Goal: Task Accomplishment & Management: Manage account settings

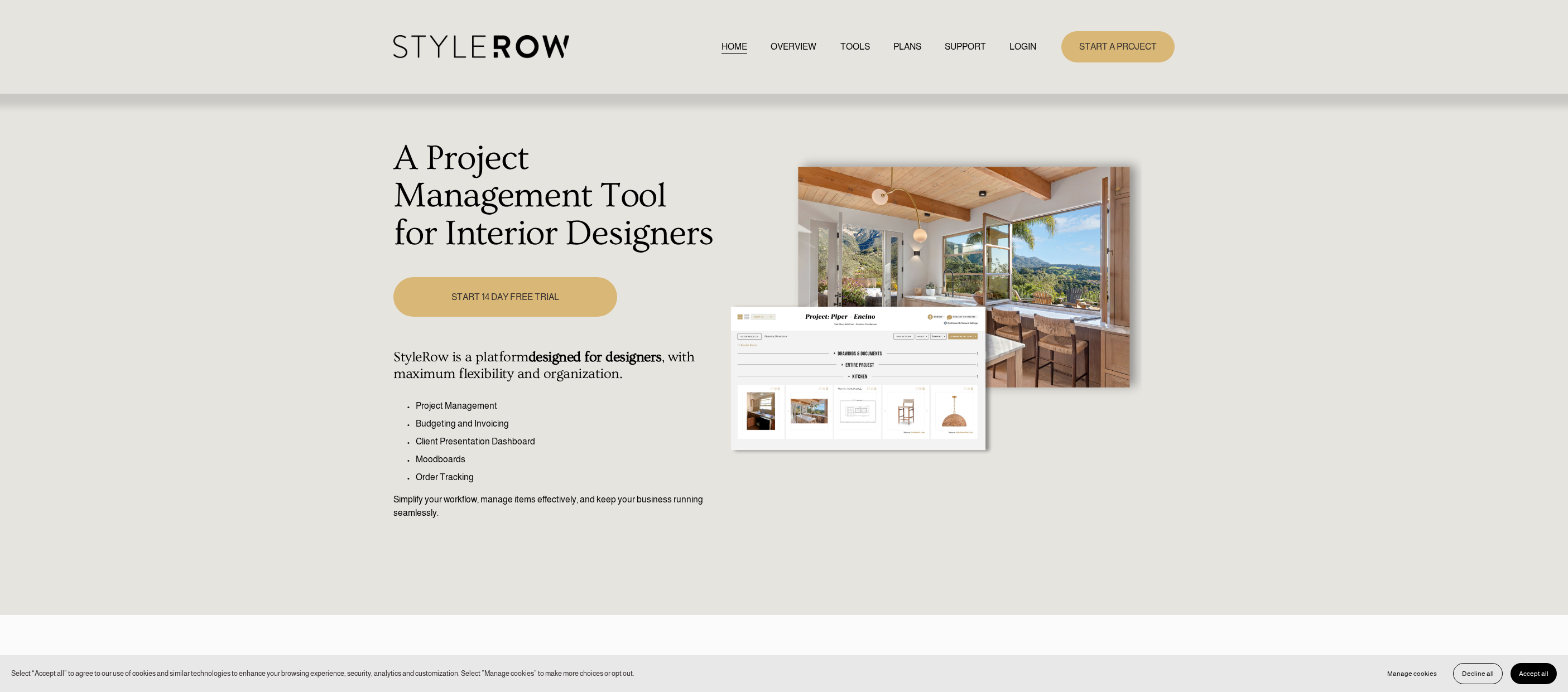
click at [1022, 49] on link "LOGIN" at bounding box center [1023, 47] width 27 height 15
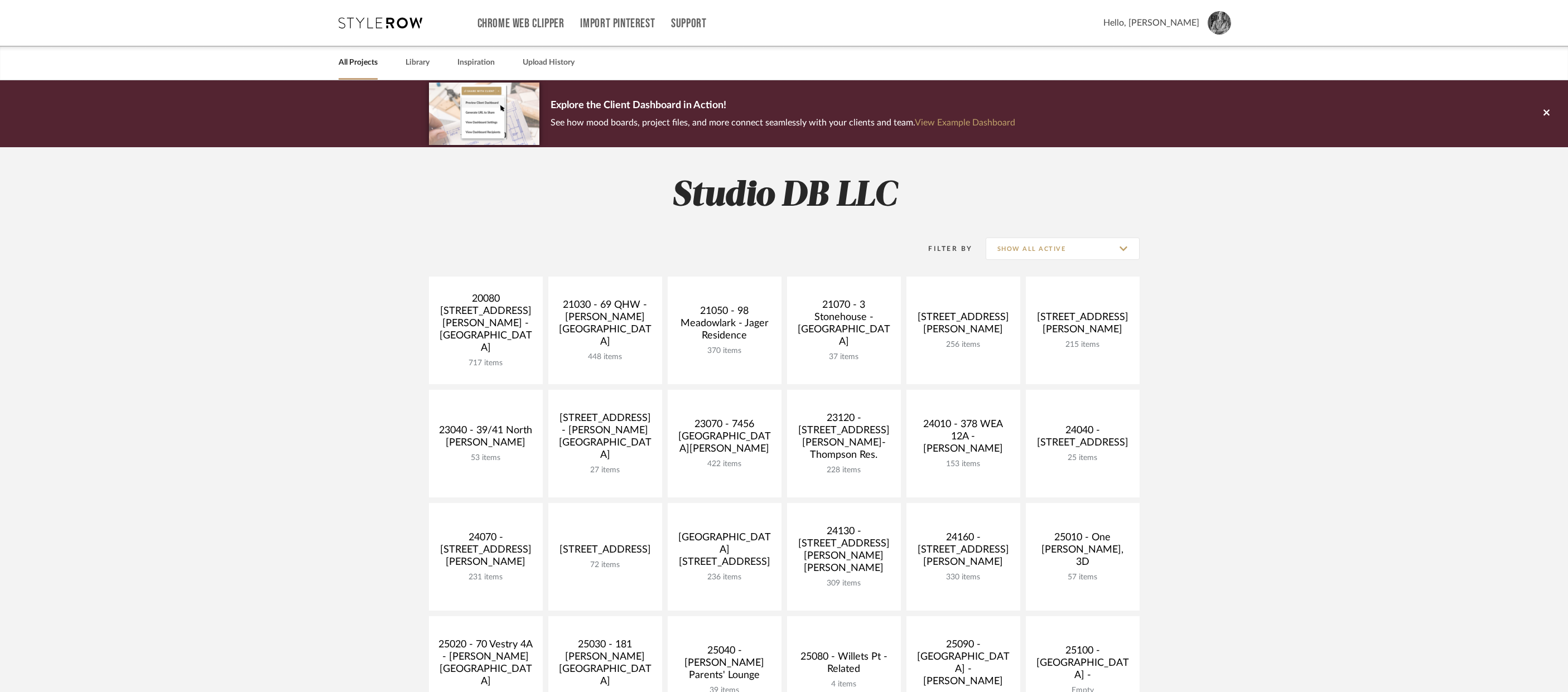
click at [1223, 23] on img at bounding box center [1219, 23] width 23 height 23
click at [1176, 152] on span "Notifications" at bounding box center [1189, 155] width 73 height 10
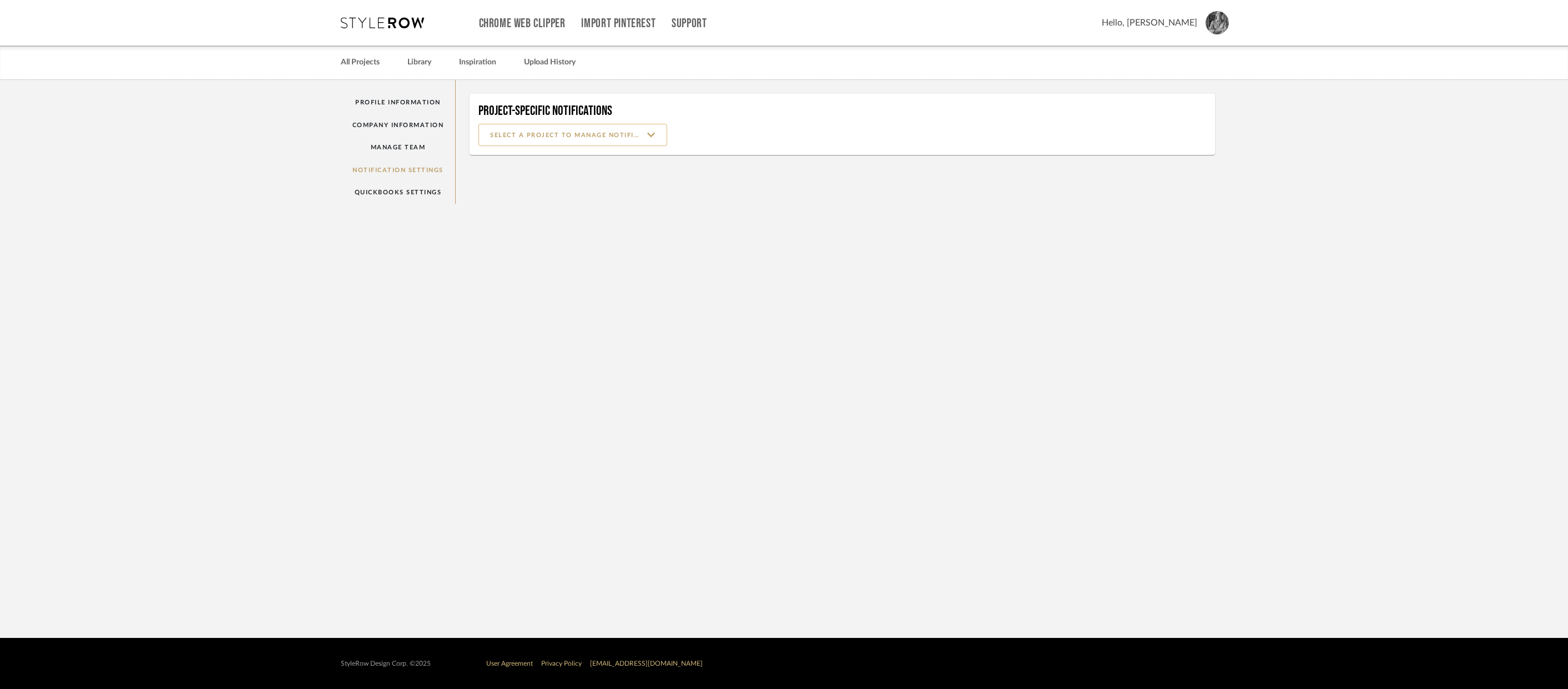
click at [538, 134] on input at bounding box center [573, 135] width 189 height 22
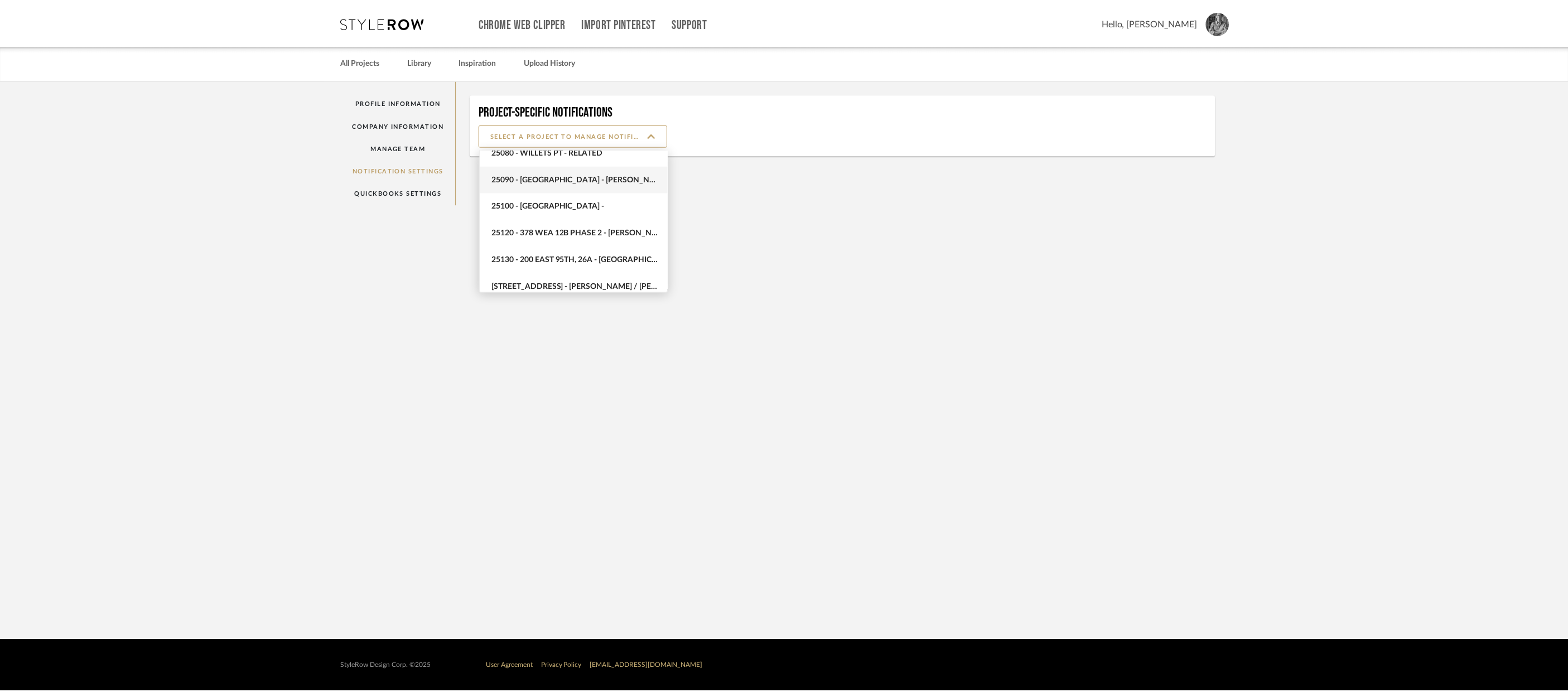
scroll to position [635, 0]
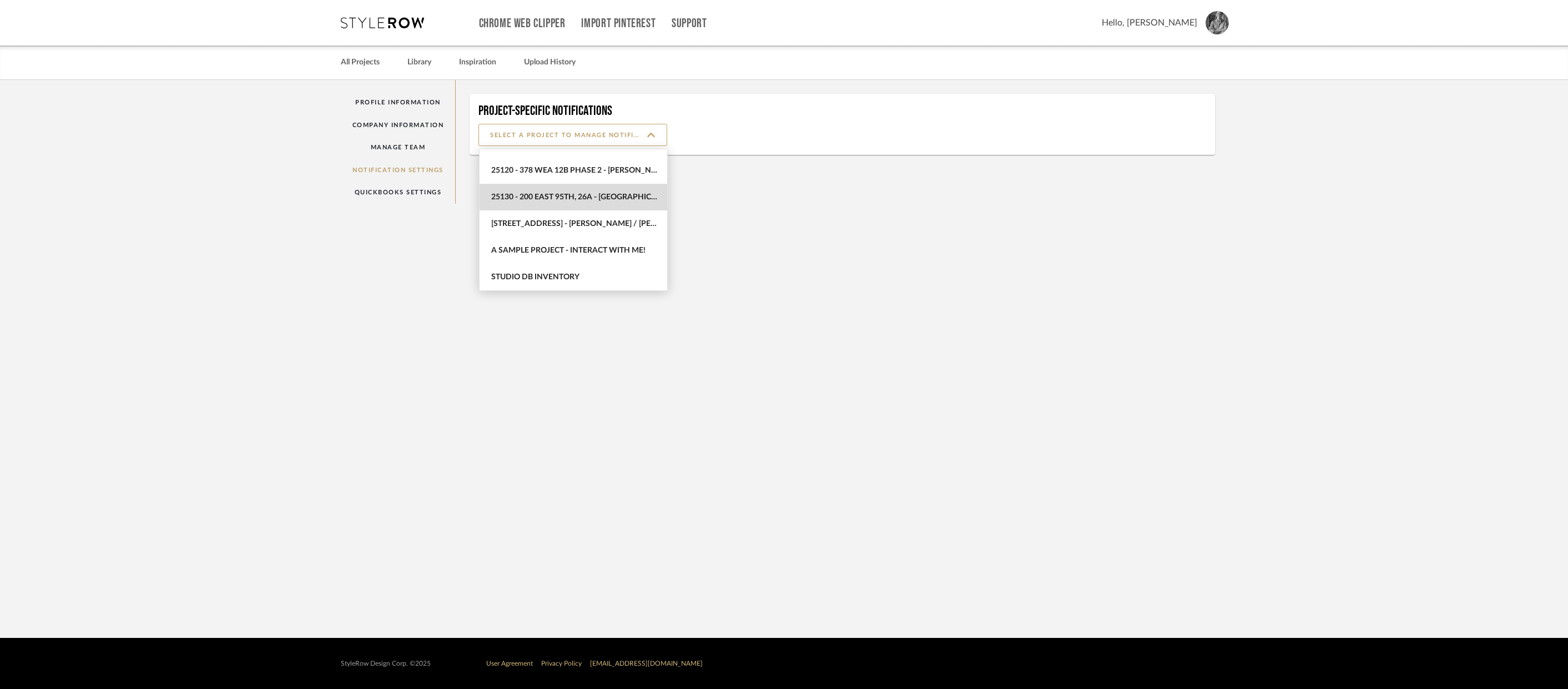
click at [579, 194] on span "25130 - 200 East 95th, 26A - Kosheleva" at bounding box center [574, 197] width 167 height 10
type input "25130 - 200 East 95th, 26A - Kosheleva"
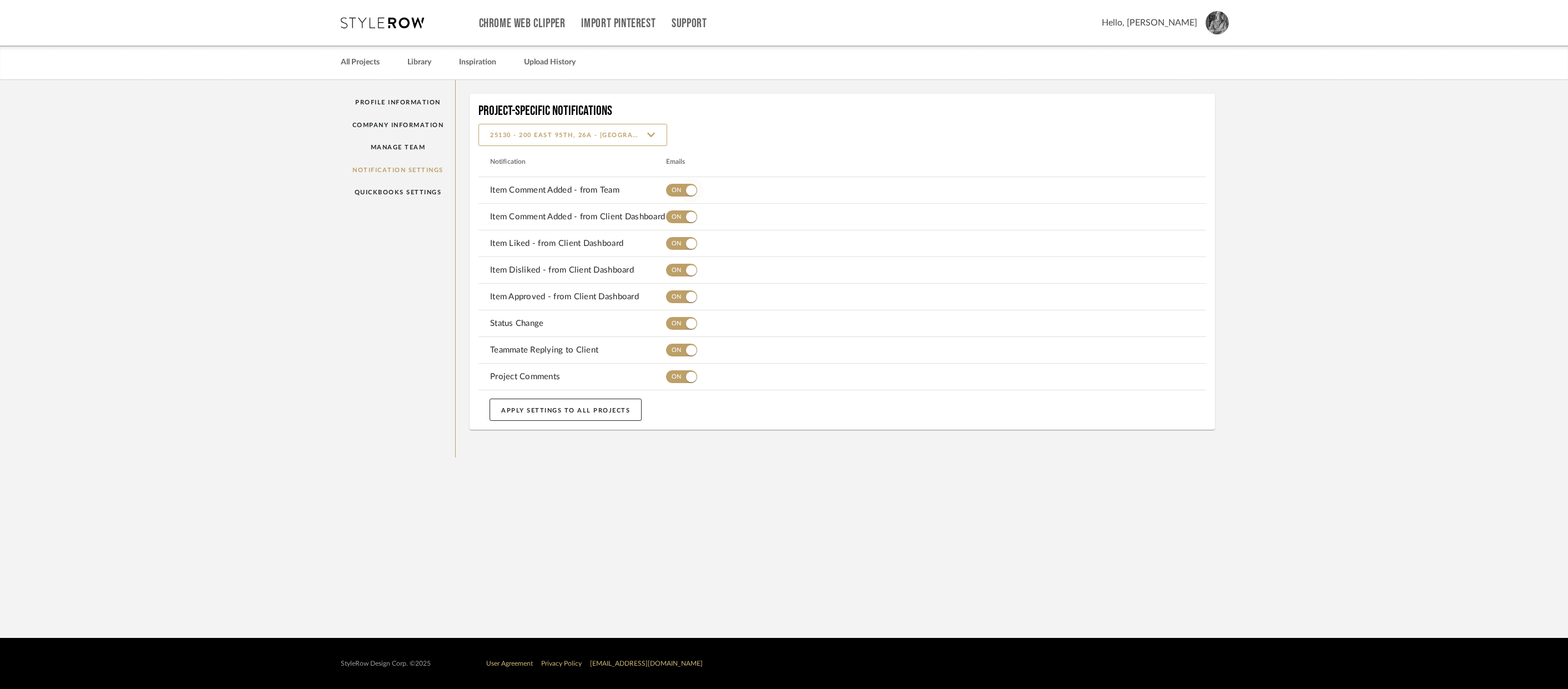
click at [674, 193] on span "button" at bounding box center [682, 189] width 31 height 13
click at [676, 225] on button "button" at bounding box center [682, 217] width 31 height 22
click at [677, 246] on span "button" at bounding box center [682, 243] width 31 height 13
click at [678, 261] on button "button" at bounding box center [682, 270] width 31 height 22
click at [680, 294] on span "button" at bounding box center [691, 297] width 25 height 25
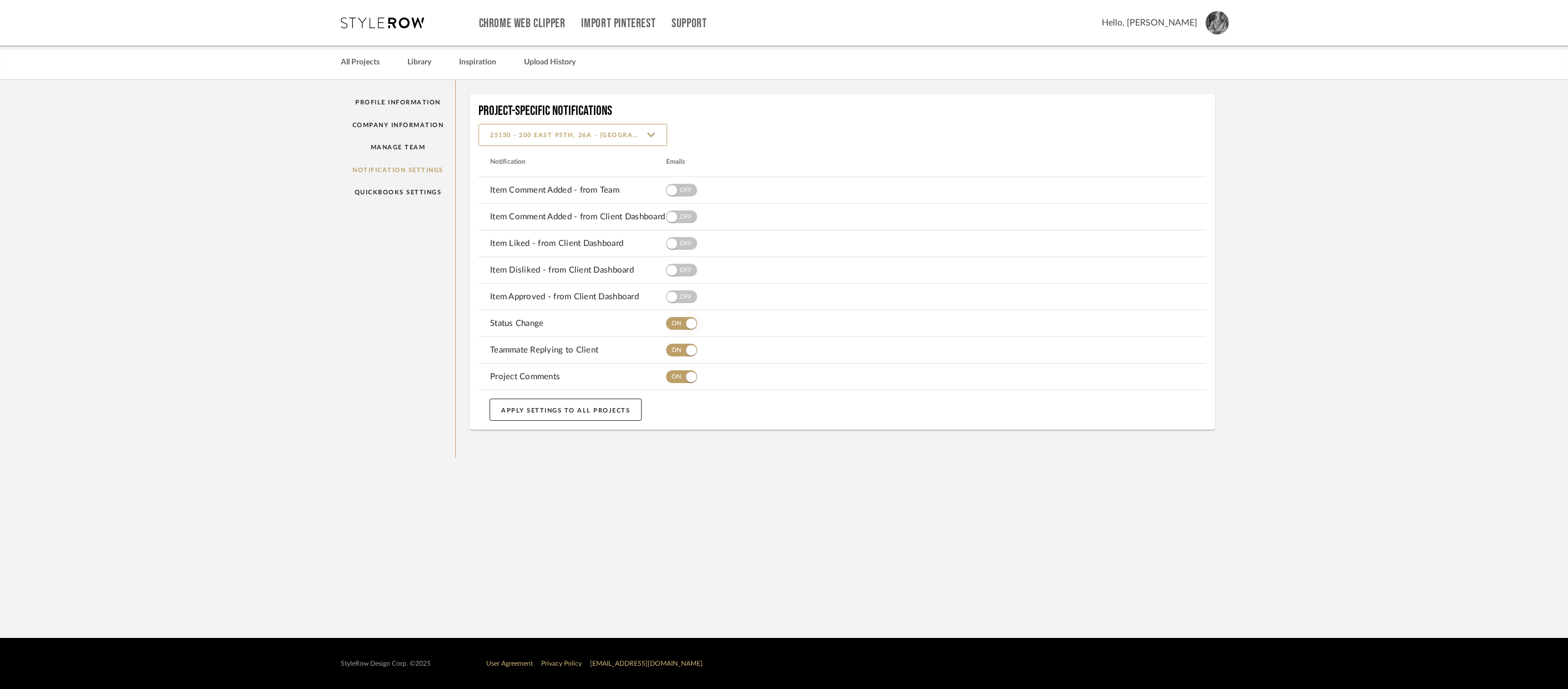
drag, startPoint x: 669, startPoint y: 324, endPoint x: 674, endPoint y: 332, distance: 9.4
click at [670, 324] on span "button" at bounding box center [682, 323] width 31 height 13
click at [682, 349] on span "button" at bounding box center [691, 350] width 25 height 25
click at [674, 375] on span "button" at bounding box center [682, 377] width 31 height 13
click at [564, 411] on button "APPLY SETTINGS TO ALL PROJECTS" at bounding box center [565, 410] width 152 height 22
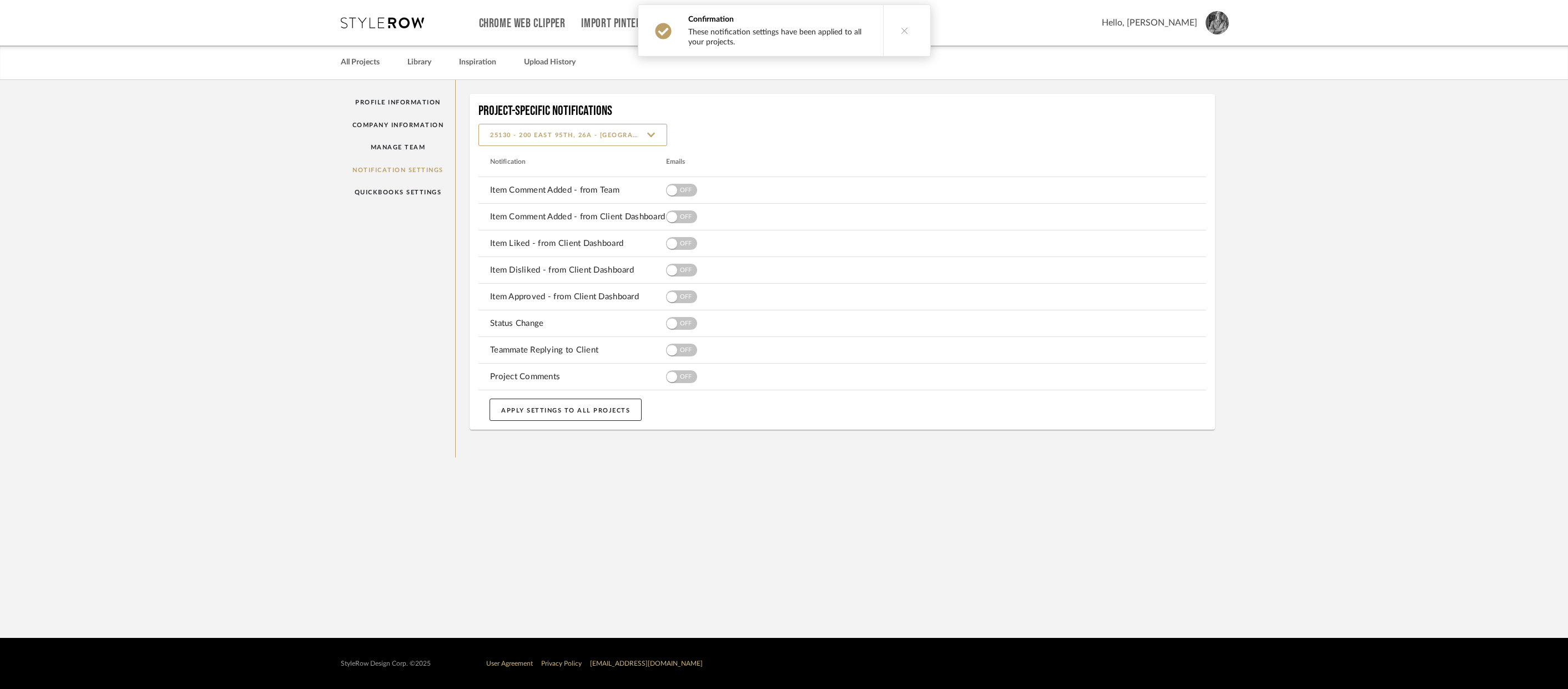
click at [905, 27] on button at bounding box center [904, 31] width 43 height 51
click at [360, 66] on link "All Projects" at bounding box center [360, 62] width 39 height 15
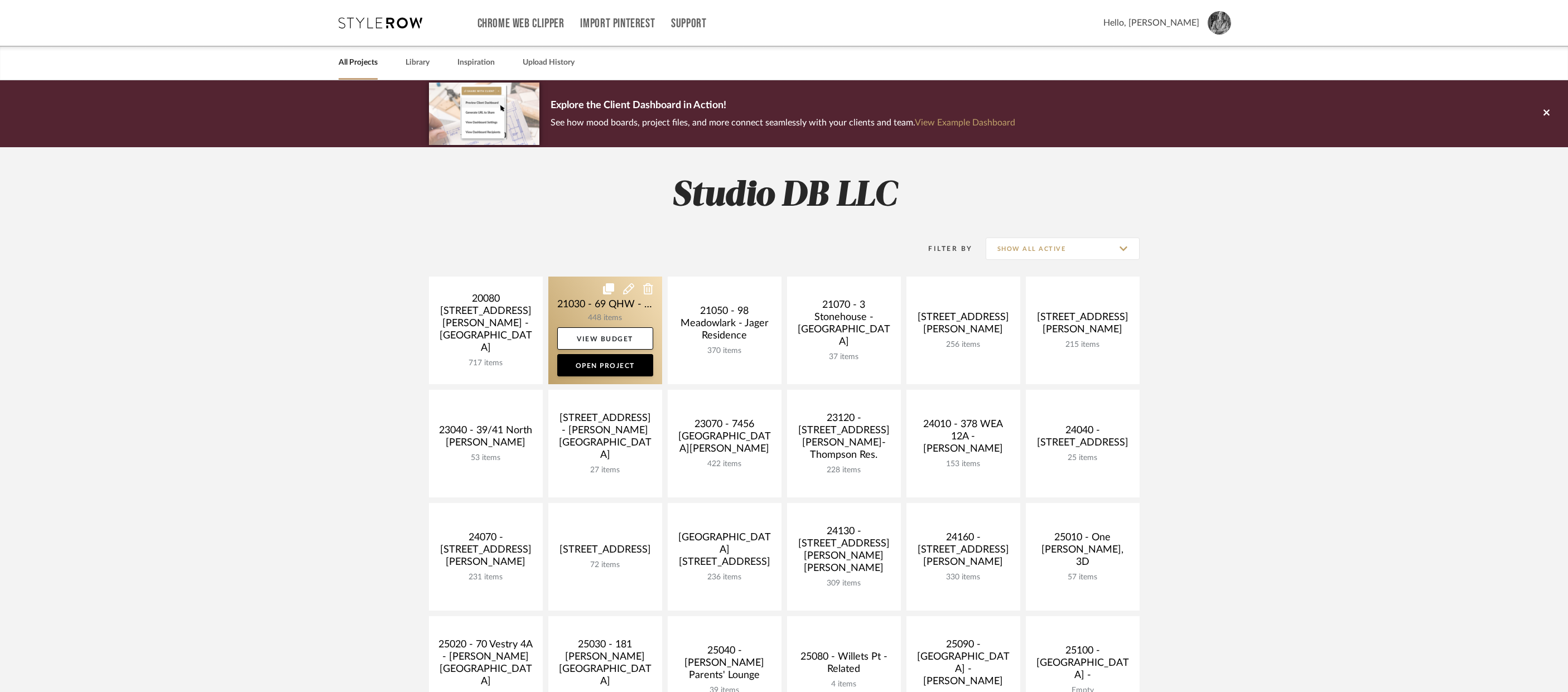
click at [604, 288] on icon at bounding box center [608, 289] width 11 height 11
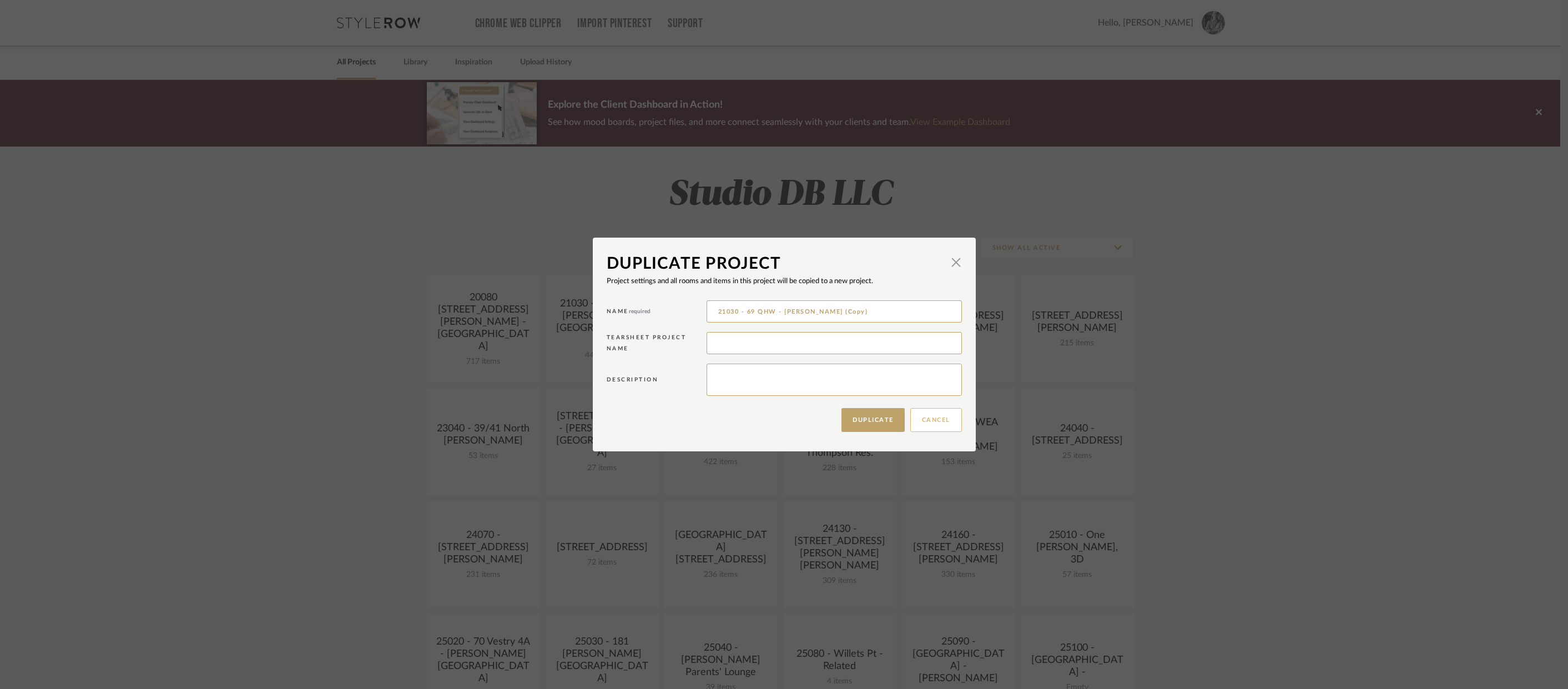
click at [933, 422] on button "Cancel" at bounding box center [936, 420] width 52 height 24
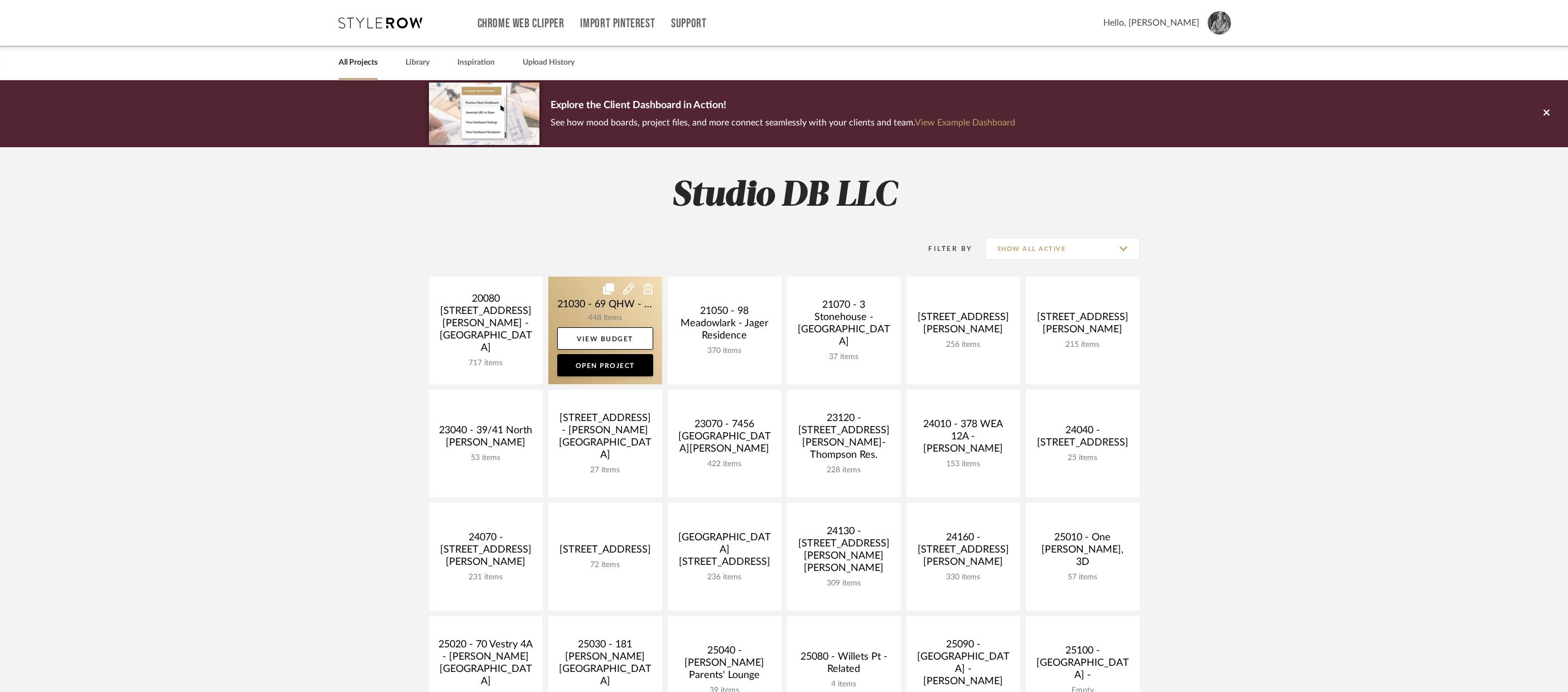
click at [569, 296] on link at bounding box center [605, 330] width 114 height 108
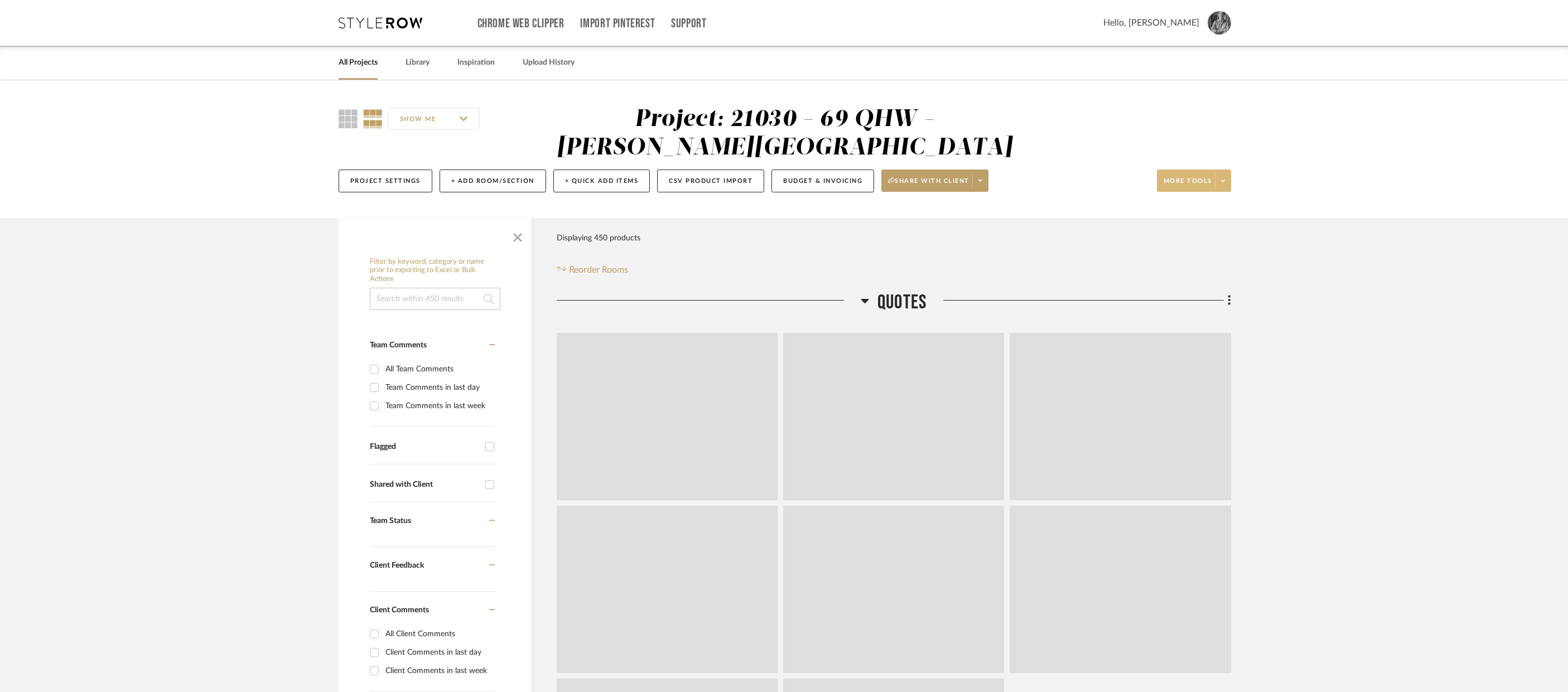
click at [1223, 175] on span at bounding box center [1222, 181] width 16 height 17
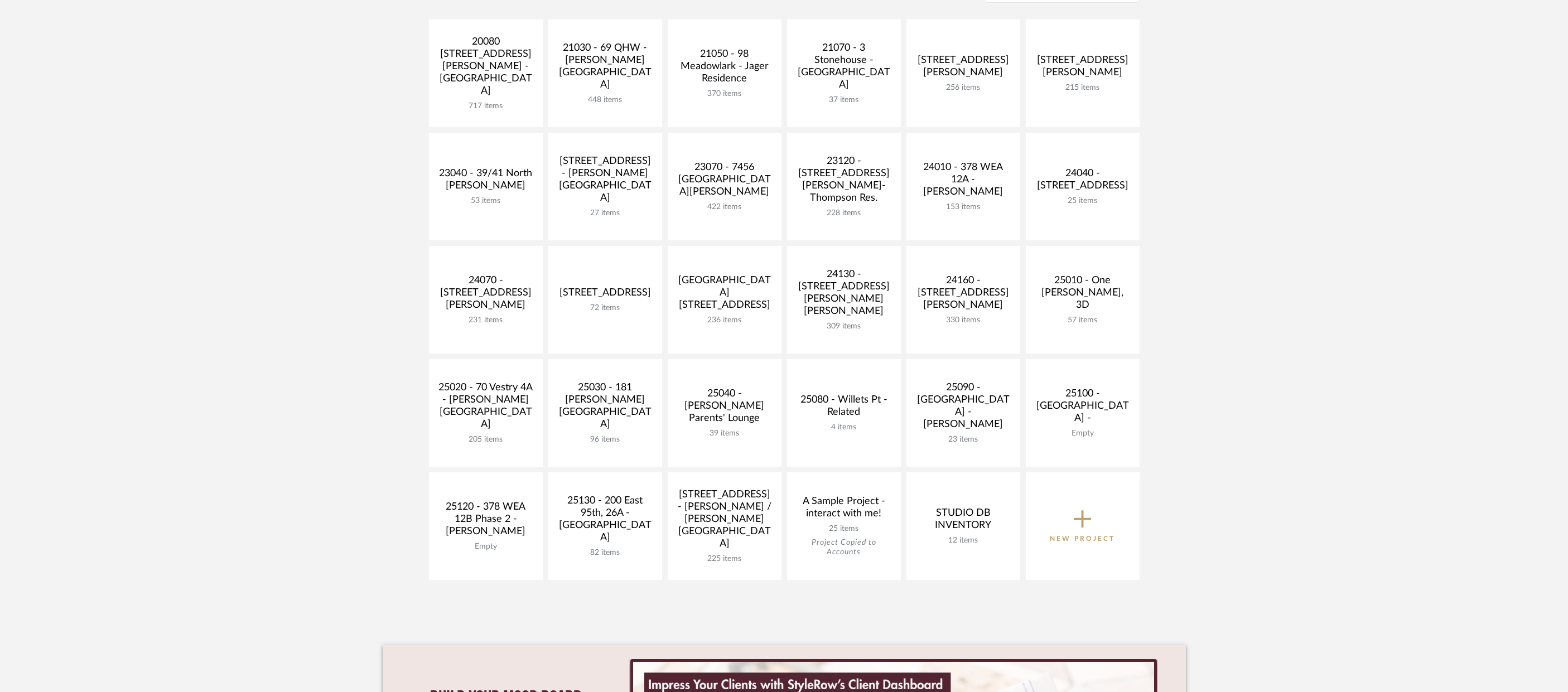
scroll to position [279, 0]
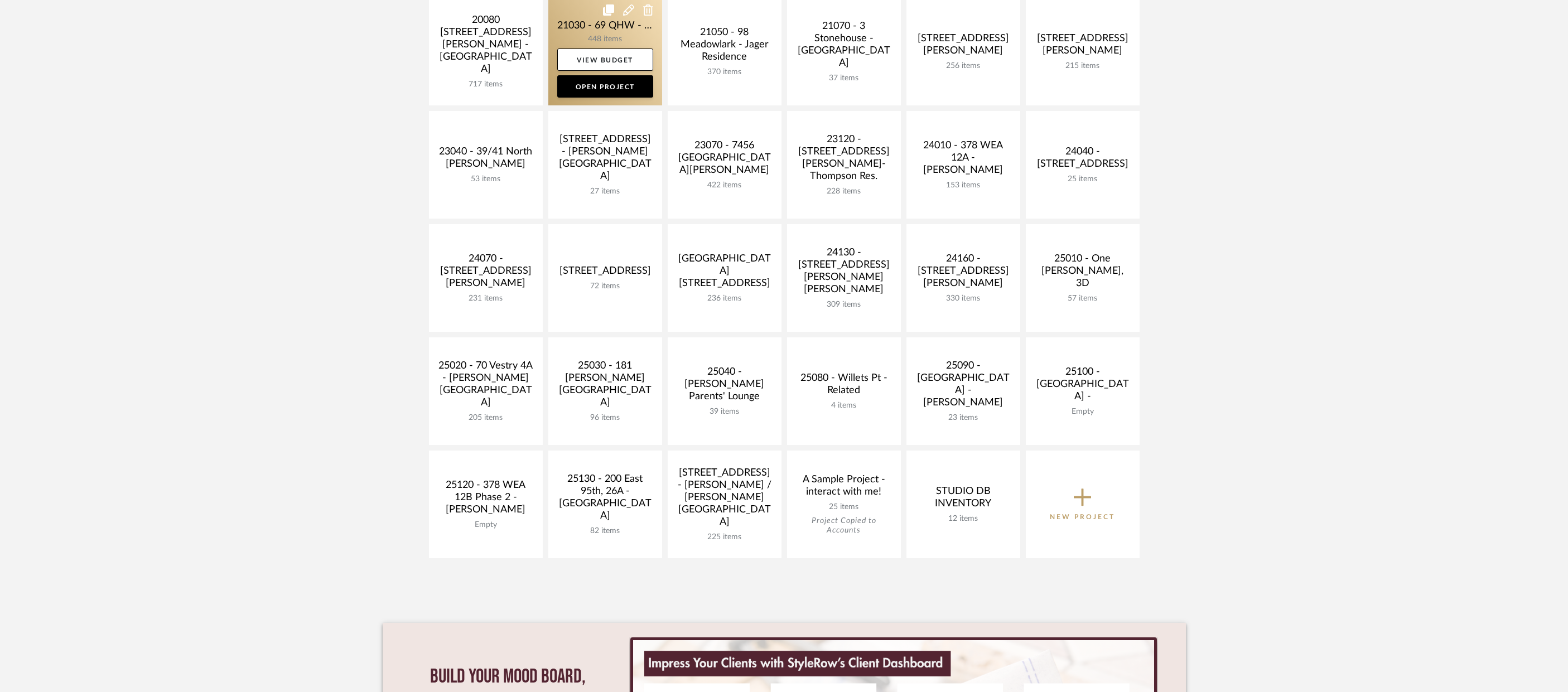
click at [606, 8] on icon at bounding box center [608, 10] width 11 height 11
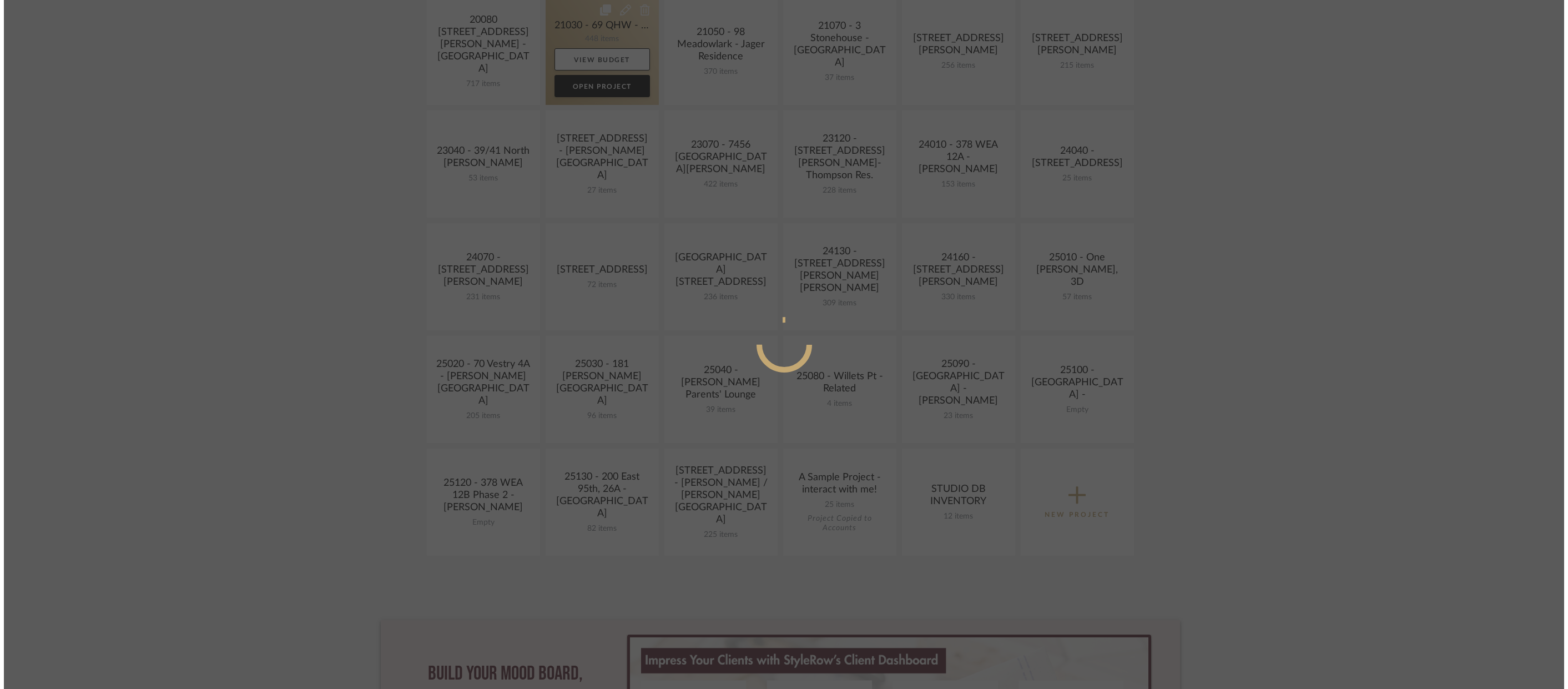
scroll to position [0, 0]
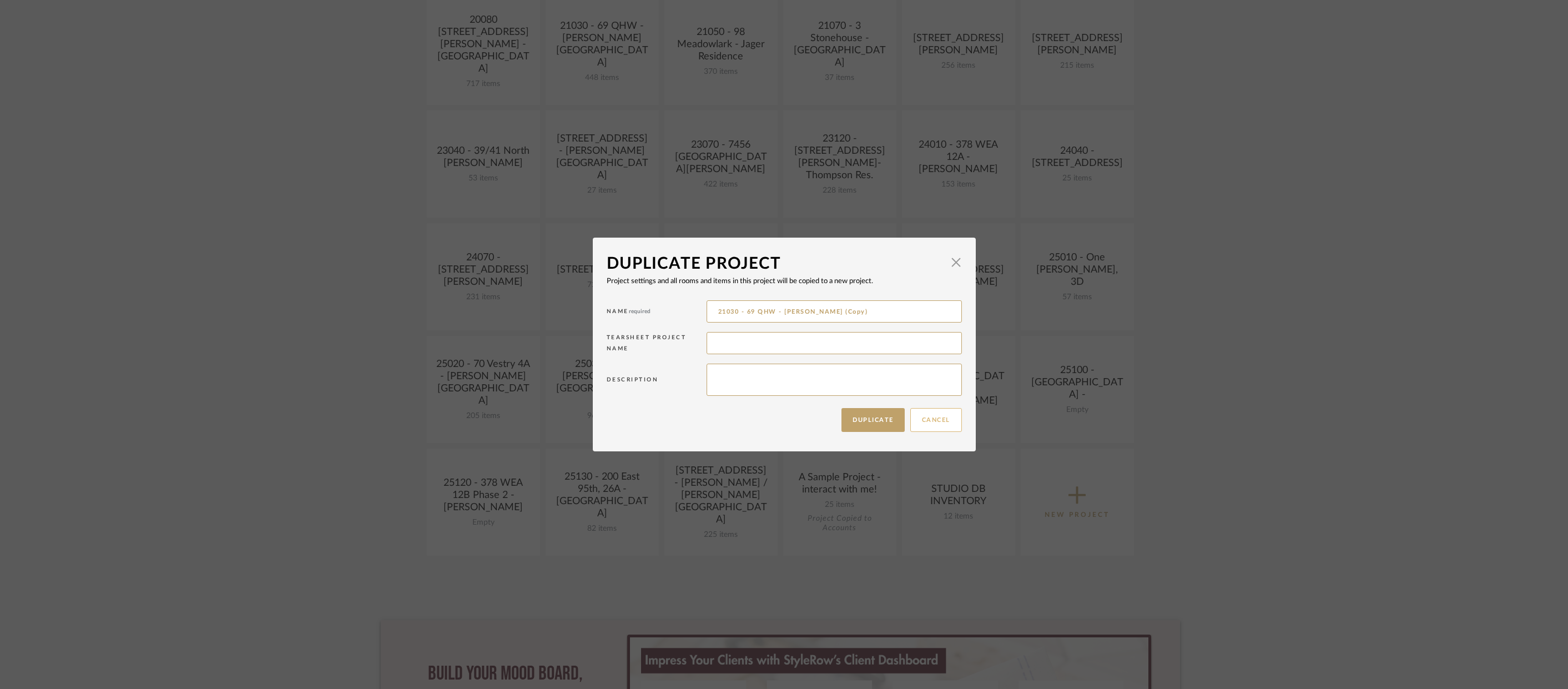
click at [930, 414] on button "Cancel" at bounding box center [936, 420] width 52 height 24
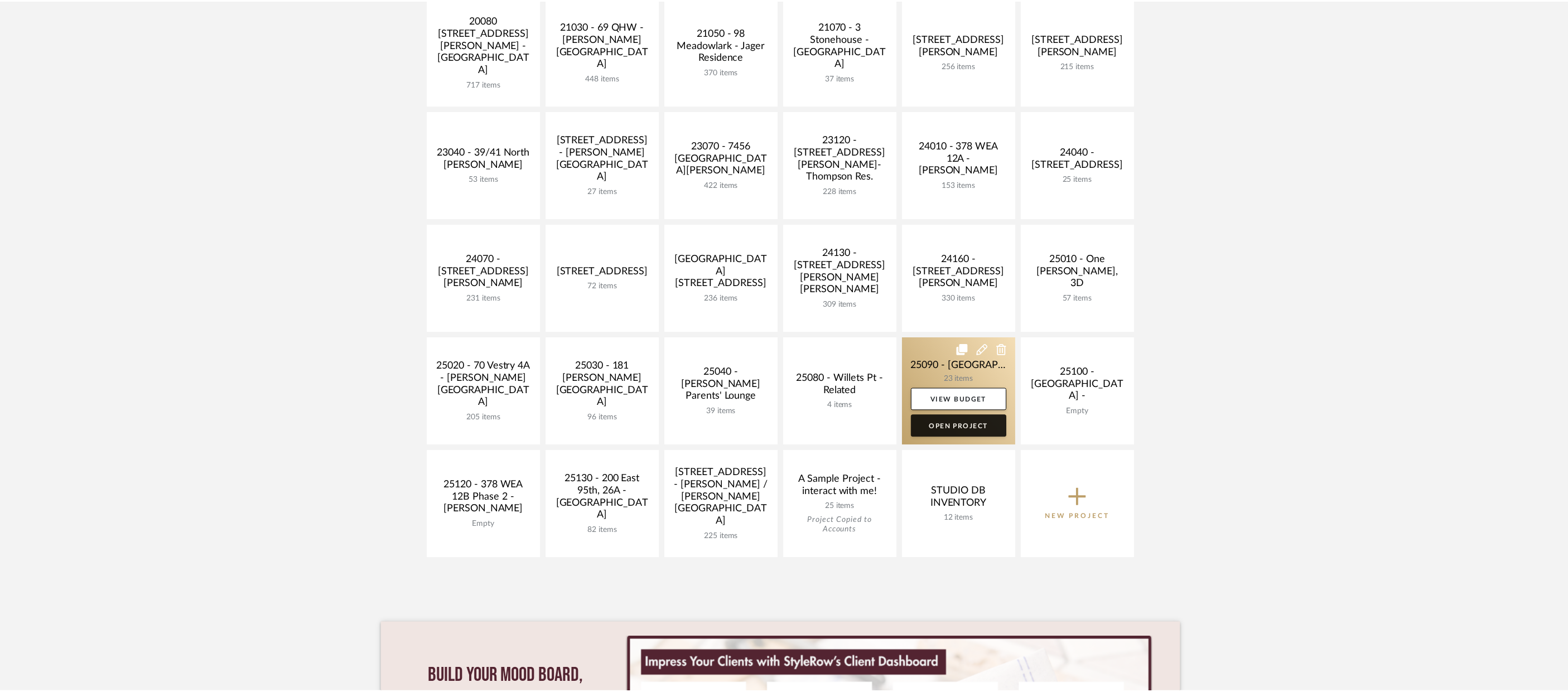
scroll to position [279, 0]
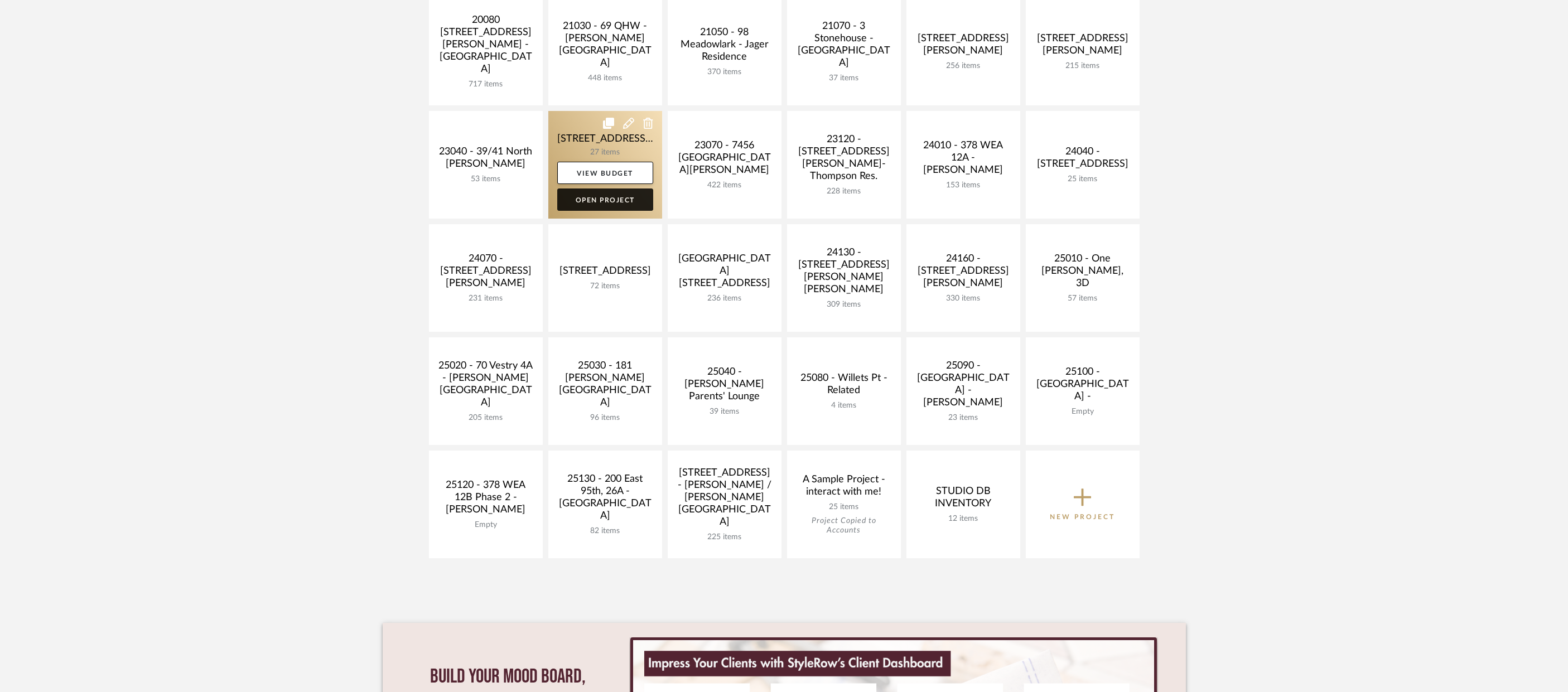
click at [620, 200] on link "Open Project" at bounding box center [605, 200] width 96 height 23
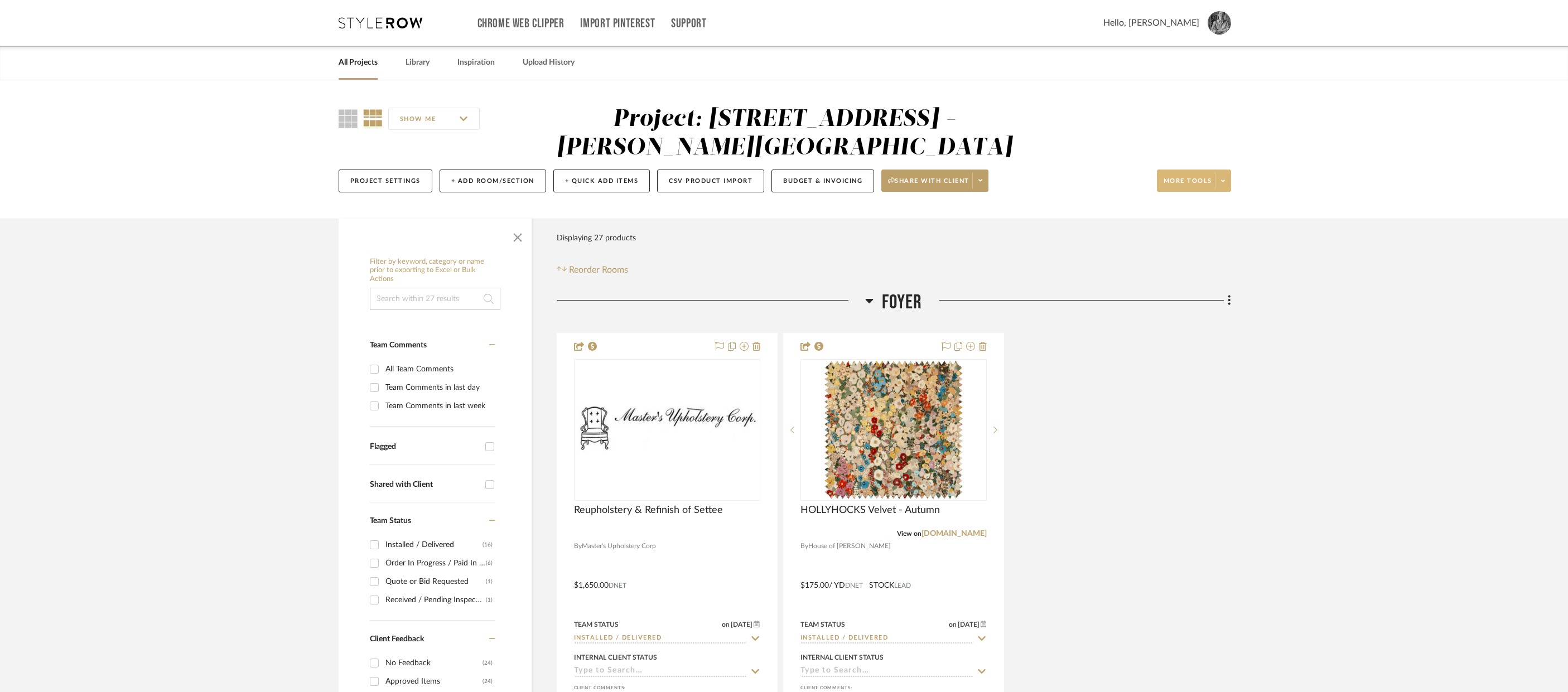
click at [1220, 181] on span at bounding box center [1222, 181] width 16 height 17
click at [435, 116] on div at bounding box center [784, 346] width 1568 height 692
click at [459, 120] on input "SHOW ME" at bounding box center [434, 119] width 92 height 23
click at [484, 108] on div "SHOW ME" at bounding box center [440, 119] width 204 height 27
click at [1216, 24] on img at bounding box center [1219, 23] width 23 height 23
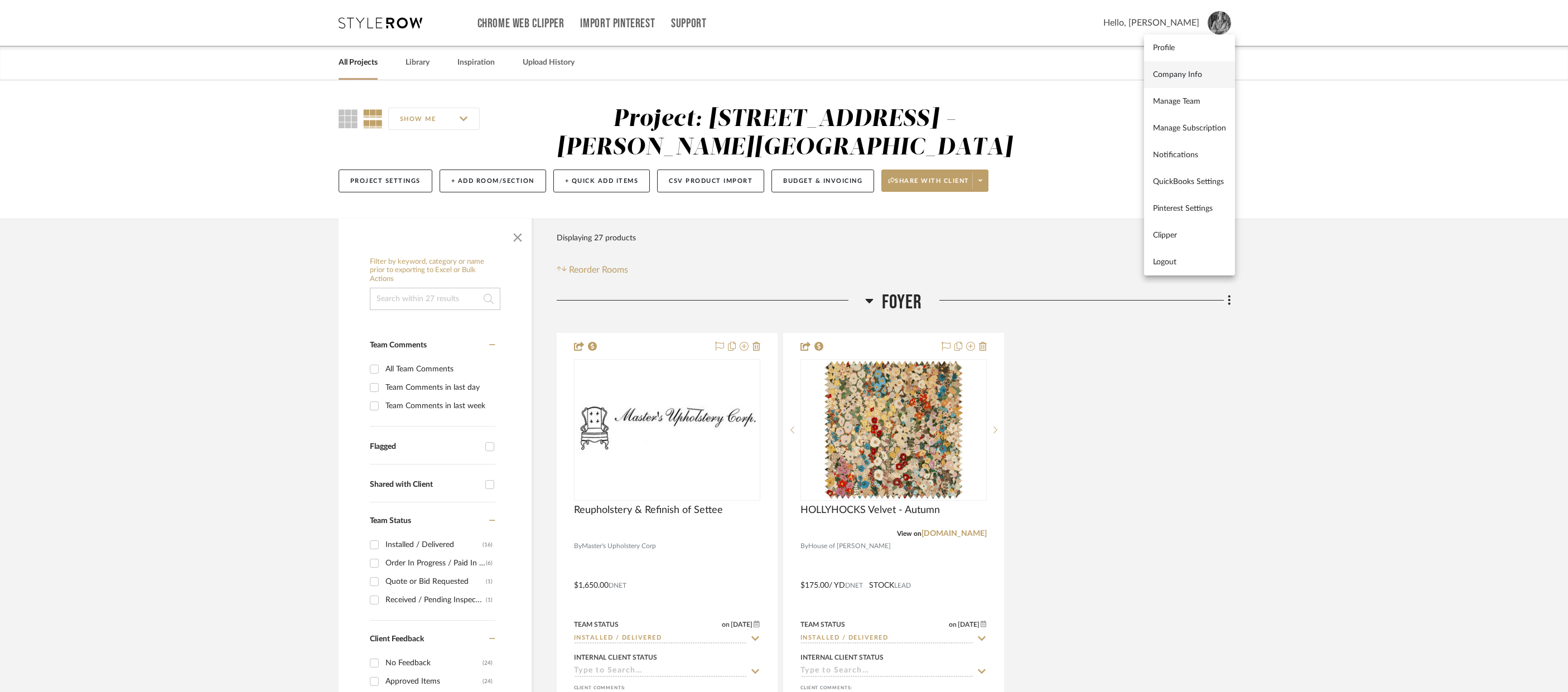
click at [1168, 65] on link "Company Info" at bounding box center [1189, 75] width 91 height 27
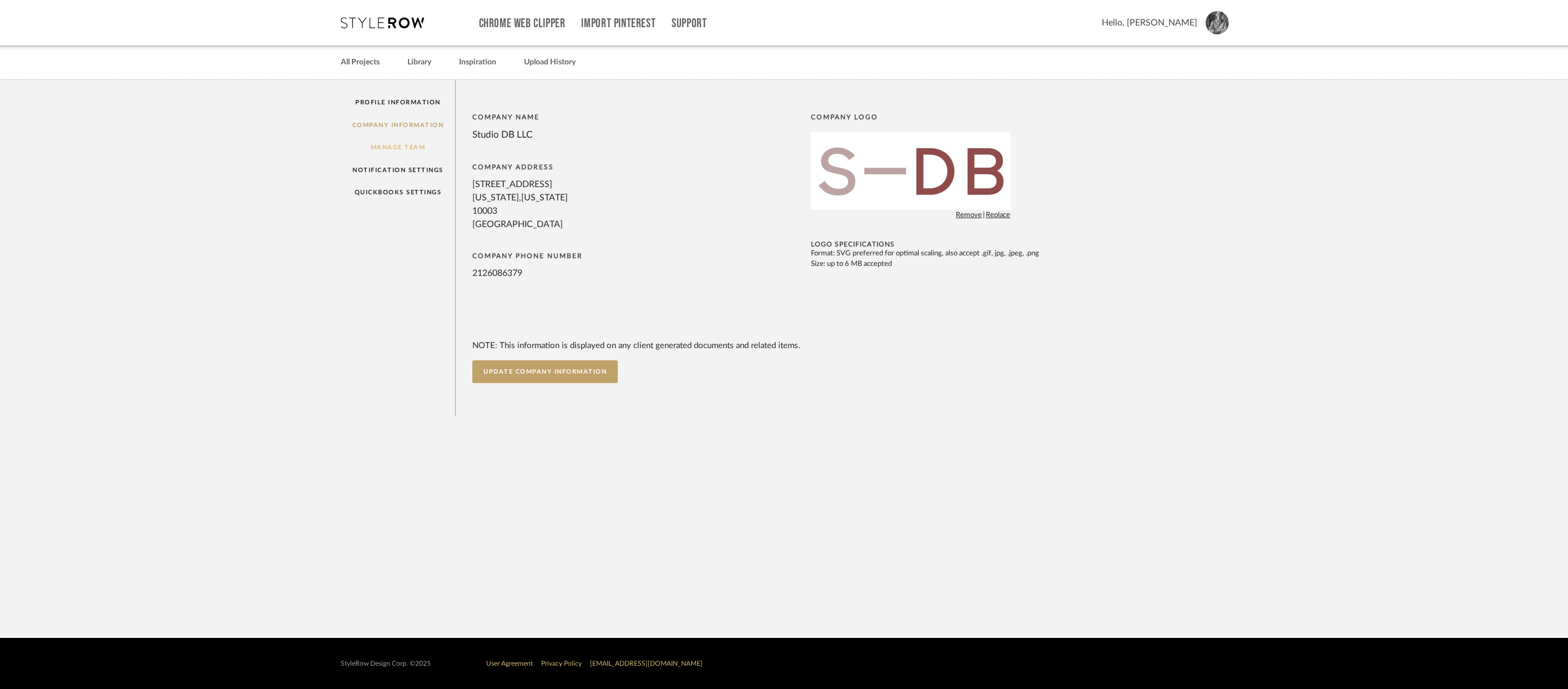
click at [406, 149] on link "Manage Team" at bounding box center [398, 148] width 115 height 22
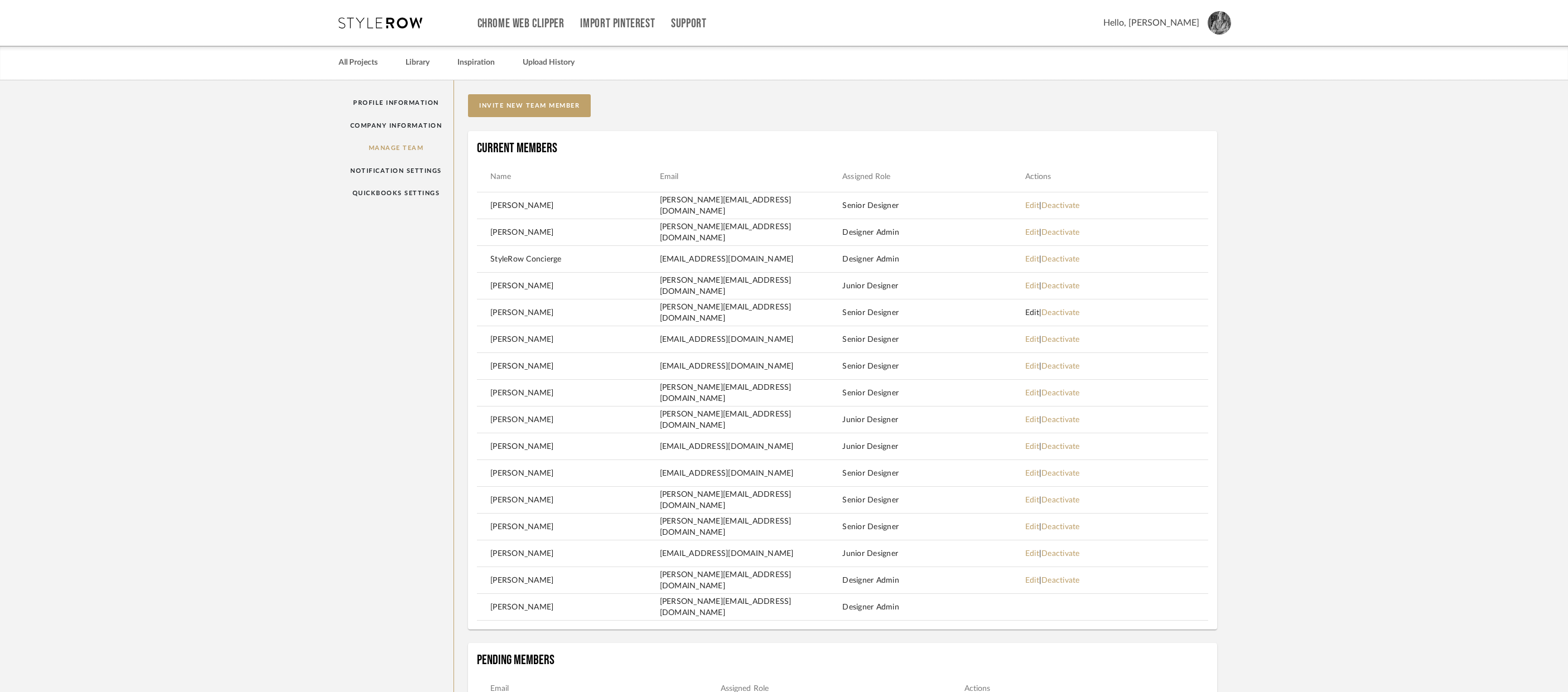
click at [1027, 312] on link "Edit" at bounding box center [1032, 313] width 14 height 8
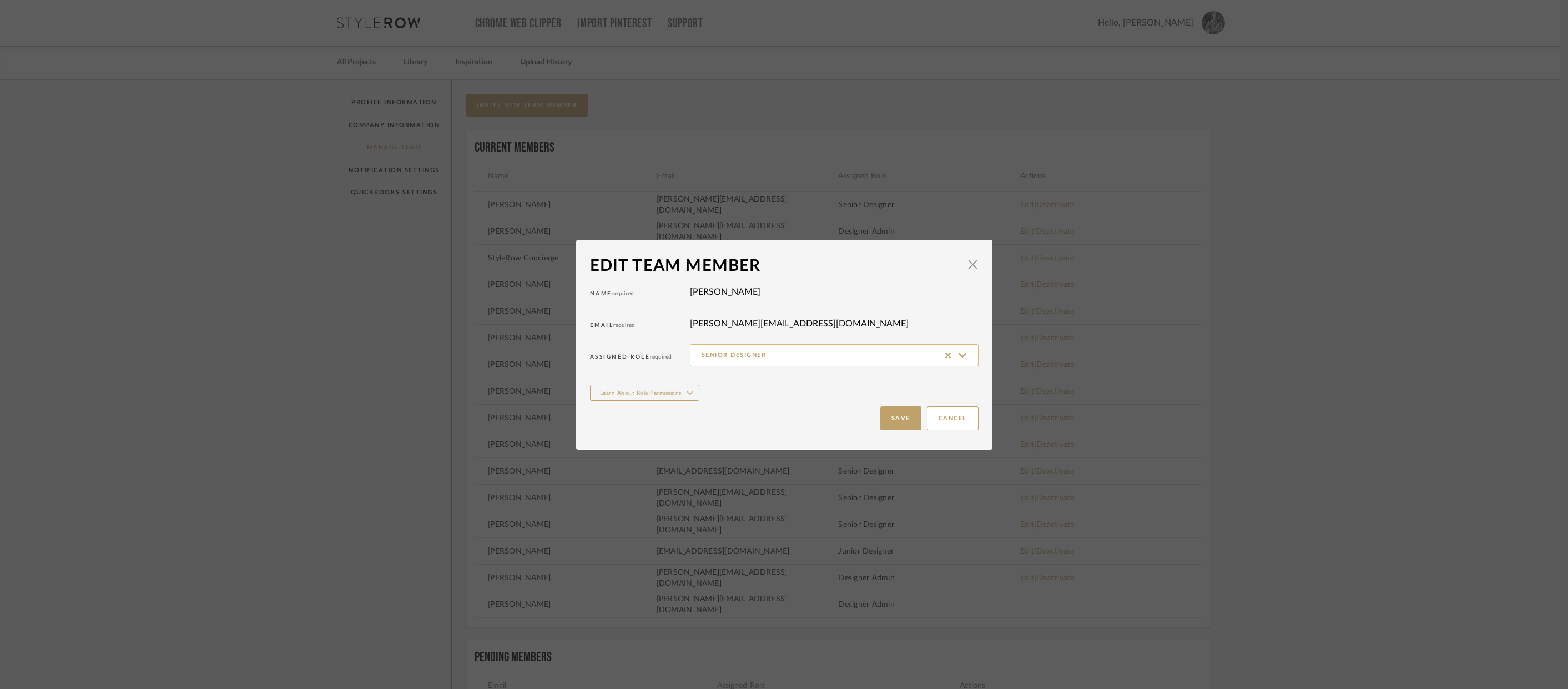
click at [844, 353] on input "Senior Designer" at bounding box center [835, 356] width 289 height 22
click at [781, 429] on span "Junior Designer" at bounding box center [830, 437] width 287 height 27
type input "Junior Designer"
click at [886, 421] on button "Save" at bounding box center [900, 419] width 41 height 24
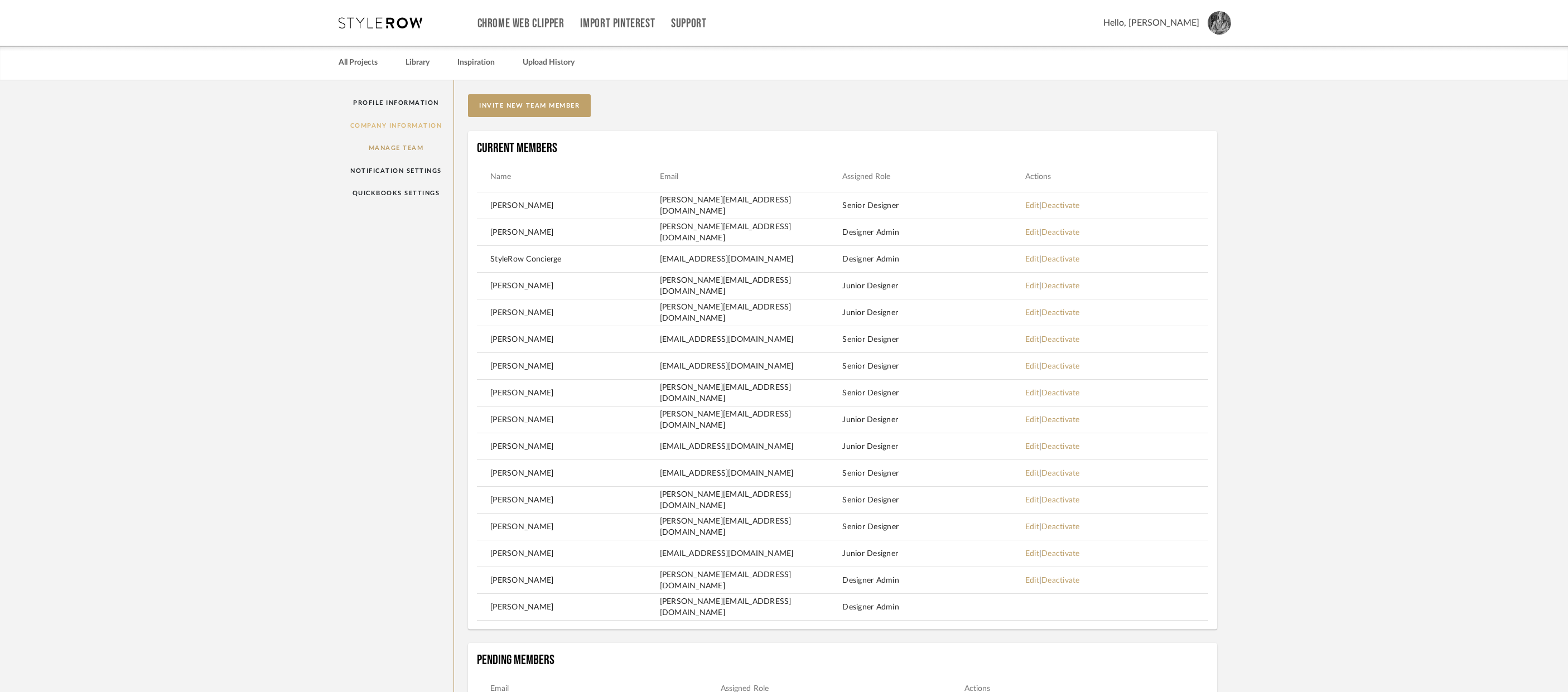
click at [380, 121] on link "Company Information" at bounding box center [396, 126] width 116 height 23
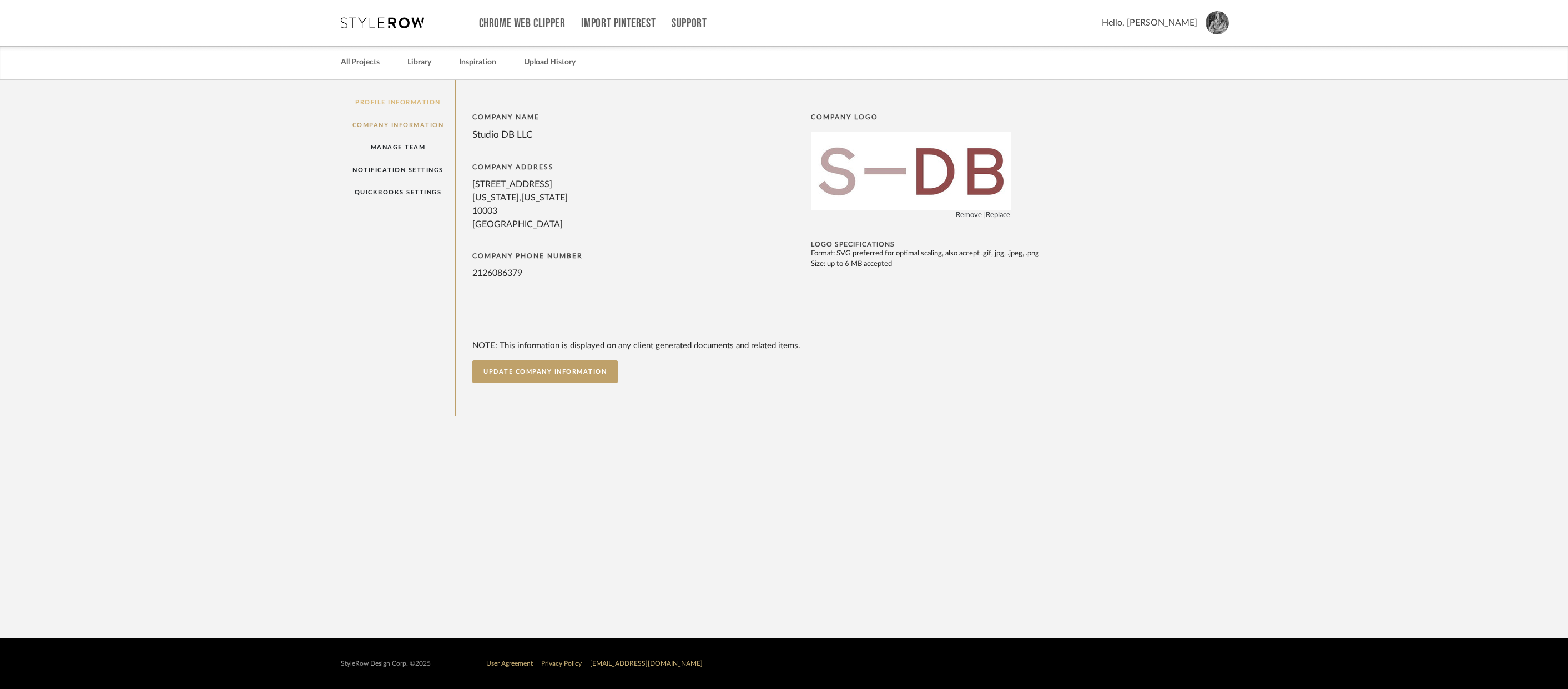
click at [390, 104] on link "Profile Information" at bounding box center [398, 103] width 115 height 22
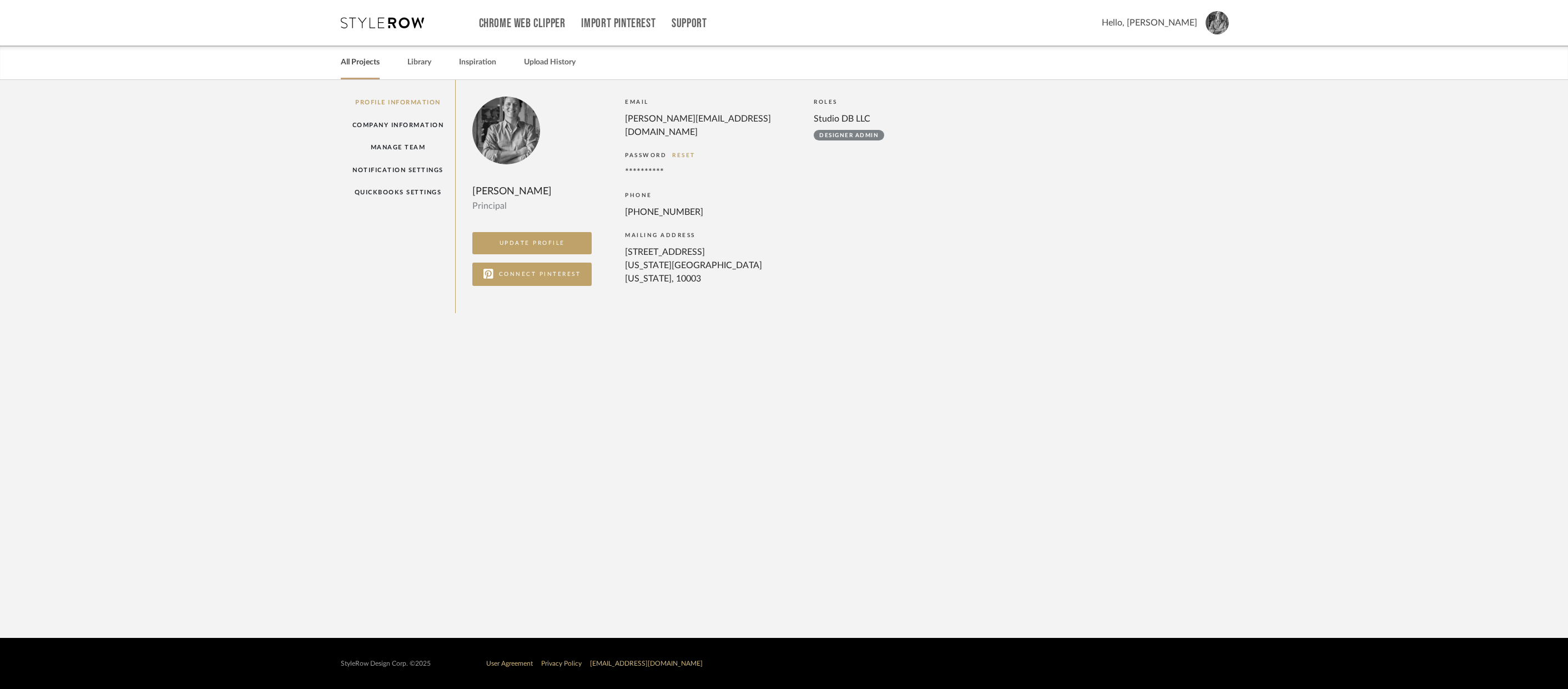
click at [356, 61] on link "All Projects" at bounding box center [360, 62] width 39 height 15
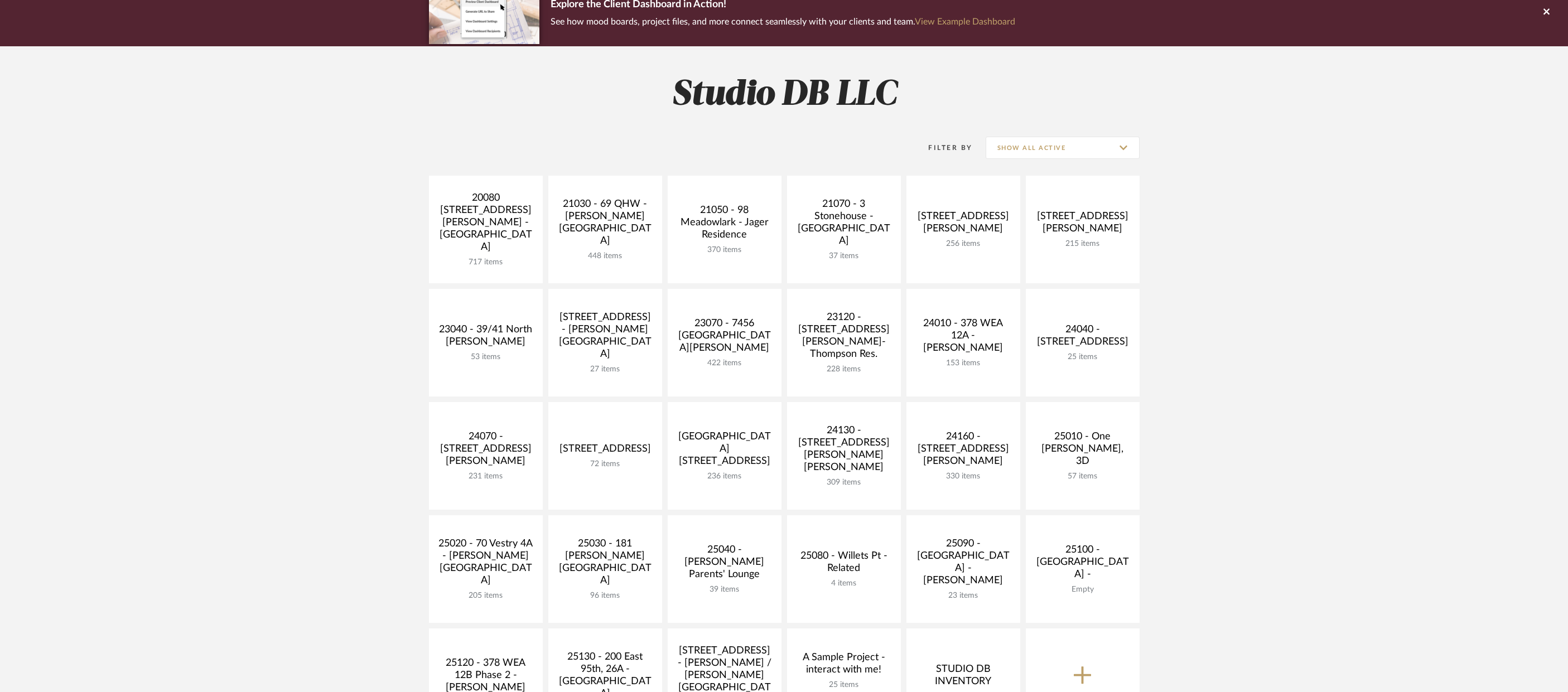
scroll to position [111, 0]
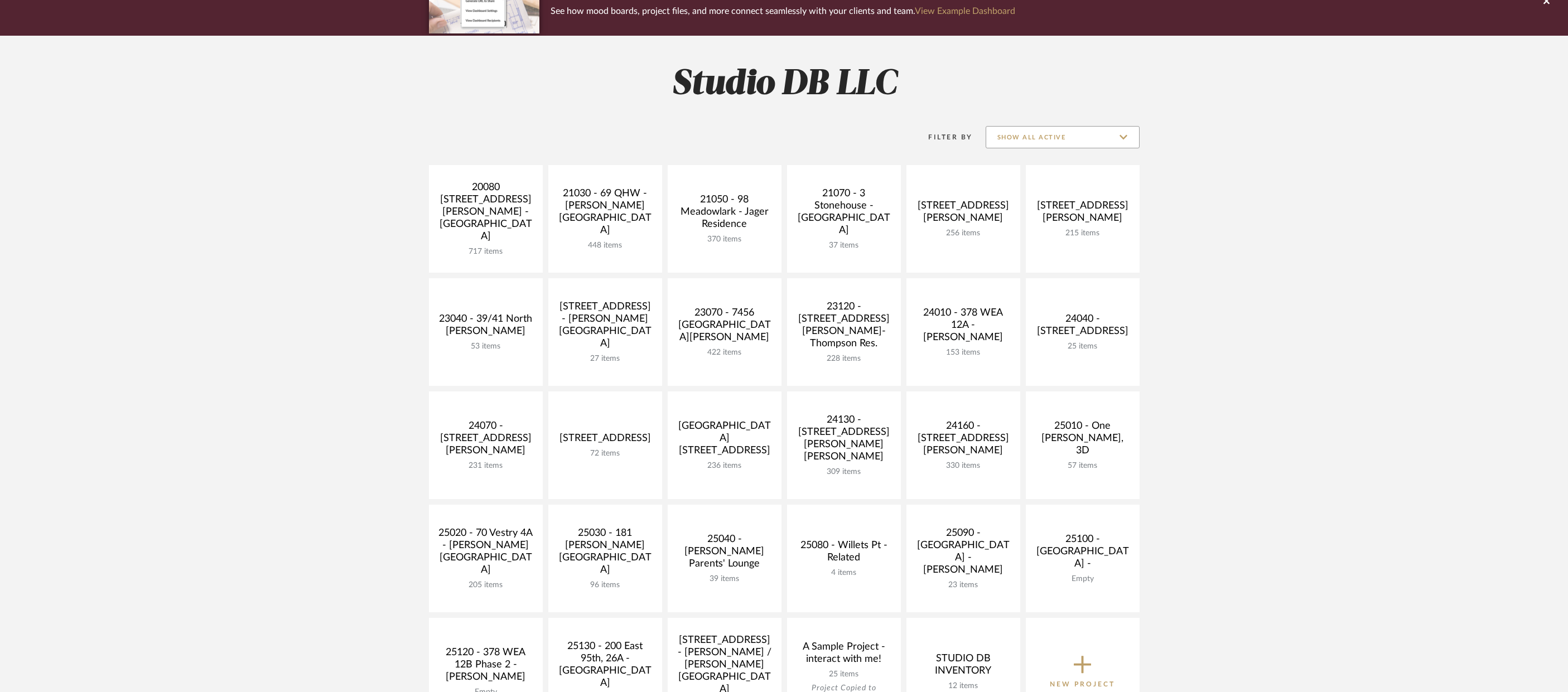
click at [1065, 128] on input "Show All Active" at bounding box center [1062, 138] width 154 height 23
click at [1011, 220] on span "Archived" at bounding box center [1064, 219] width 132 height 10
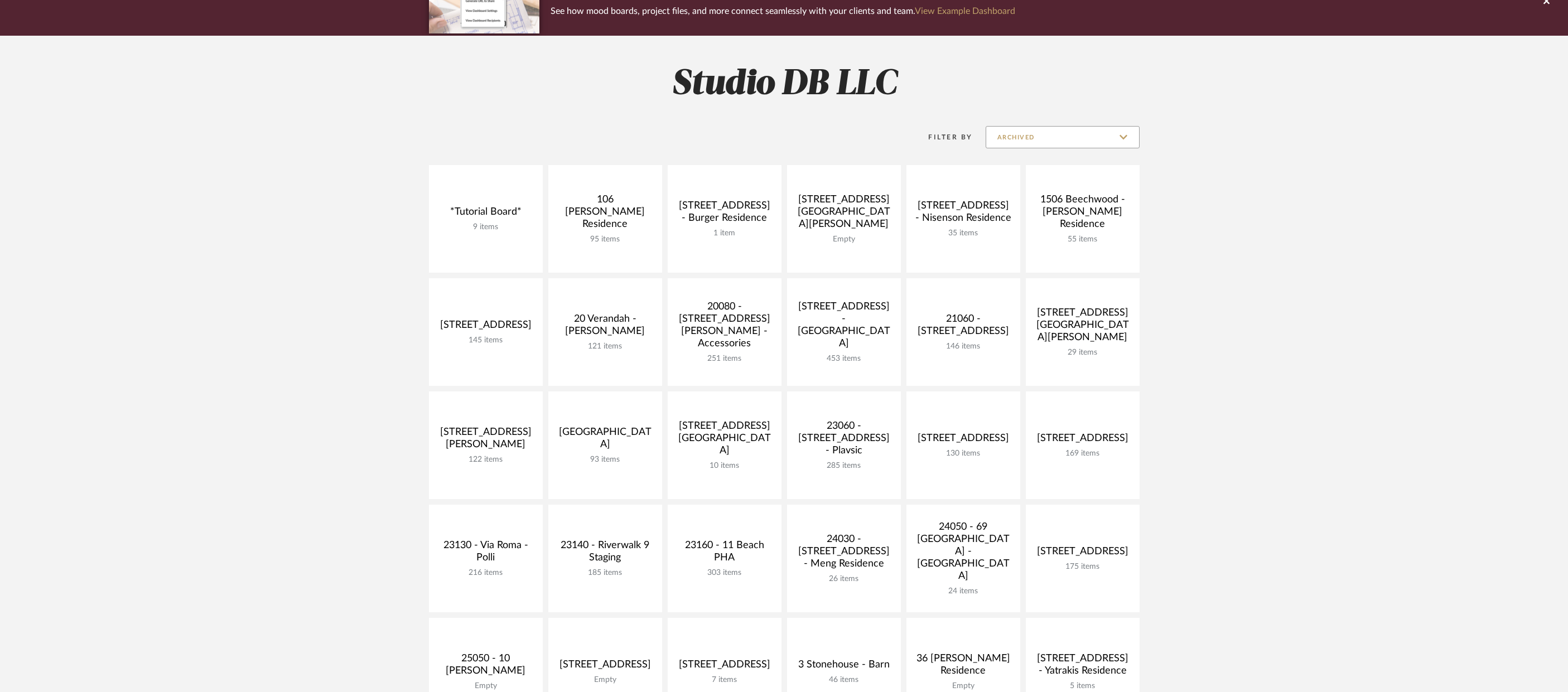
click at [1119, 133] on input "Archived" at bounding box center [1062, 138] width 154 height 23
click at [1056, 159] on span "Show All Active" at bounding box center [1062, 165] width 153 height 27
type input "Show All Active"
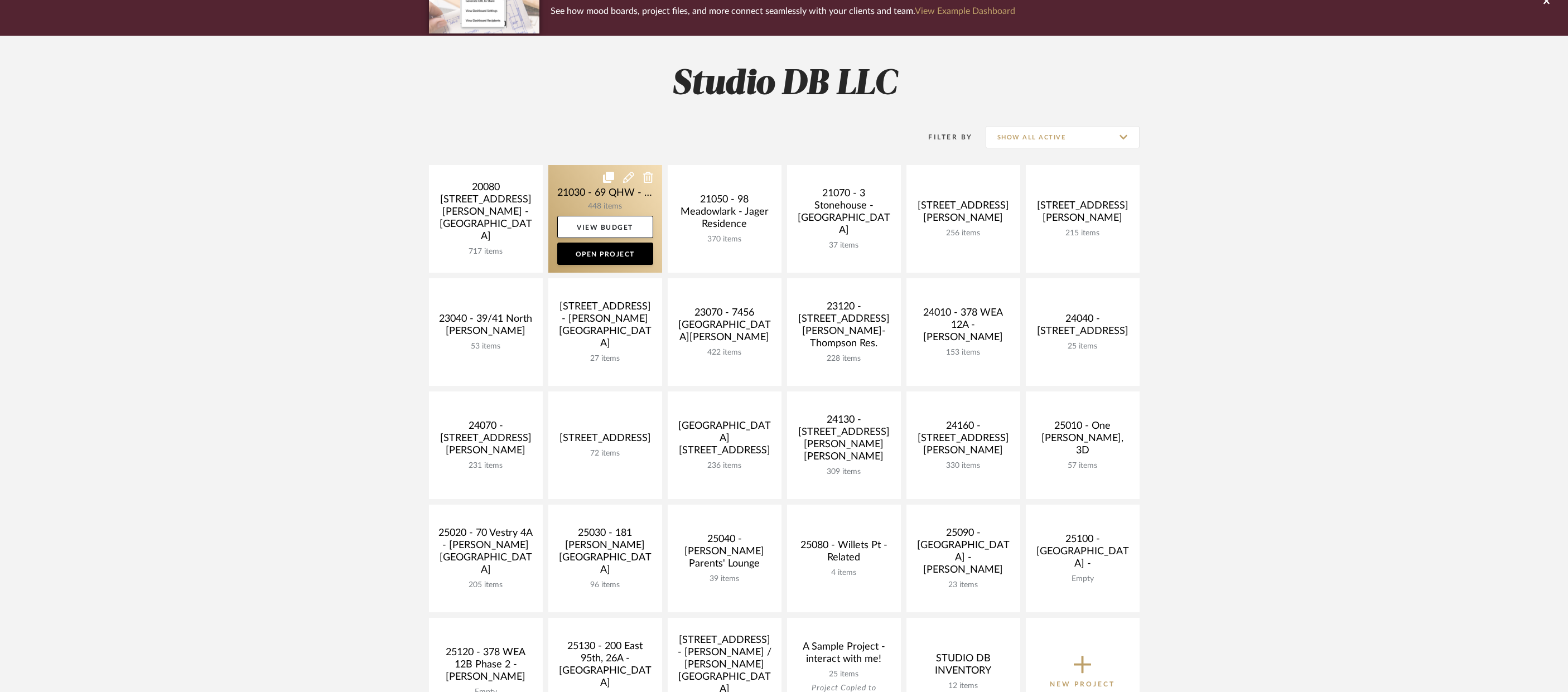
click at [646, 196] on link at bounding box center [605, 219] width 114 height 108
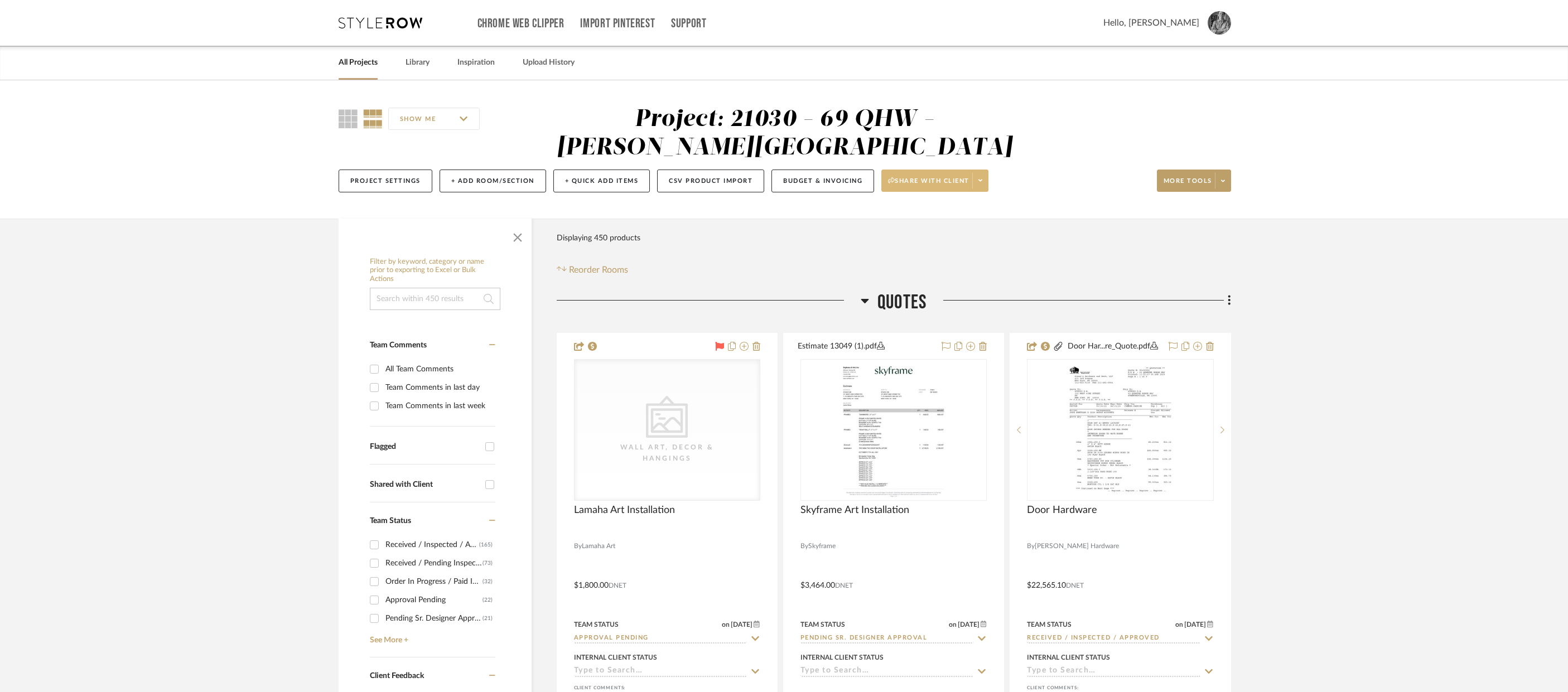
click at [984, 178] on span at bounding box center [980, 181] width 16 height 17
click at [1232, 179] on div at bounding box center [784, 346] width 1568 height 692
click at [1188, 178] on span "More tools" at bounding box center [1187, 185] width 49 height 17
click at [706, 181] on div at bounding box center [784, 346] width 1568 height 692
click at [685, 23] on link "Support" at bounding box center [688, 23] width 35 height 10
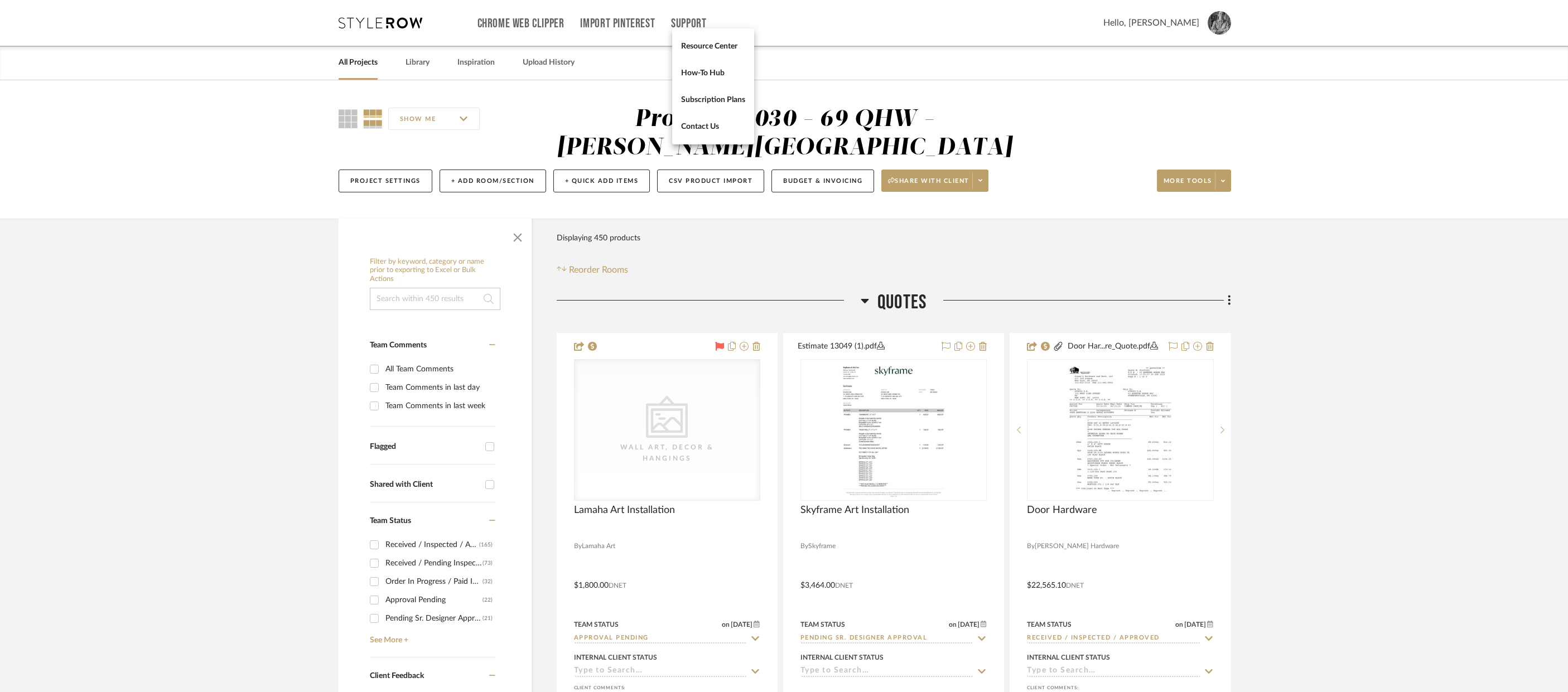
click at [1508, 241] on div at bounding box center [784, 346] width 1568 height 692
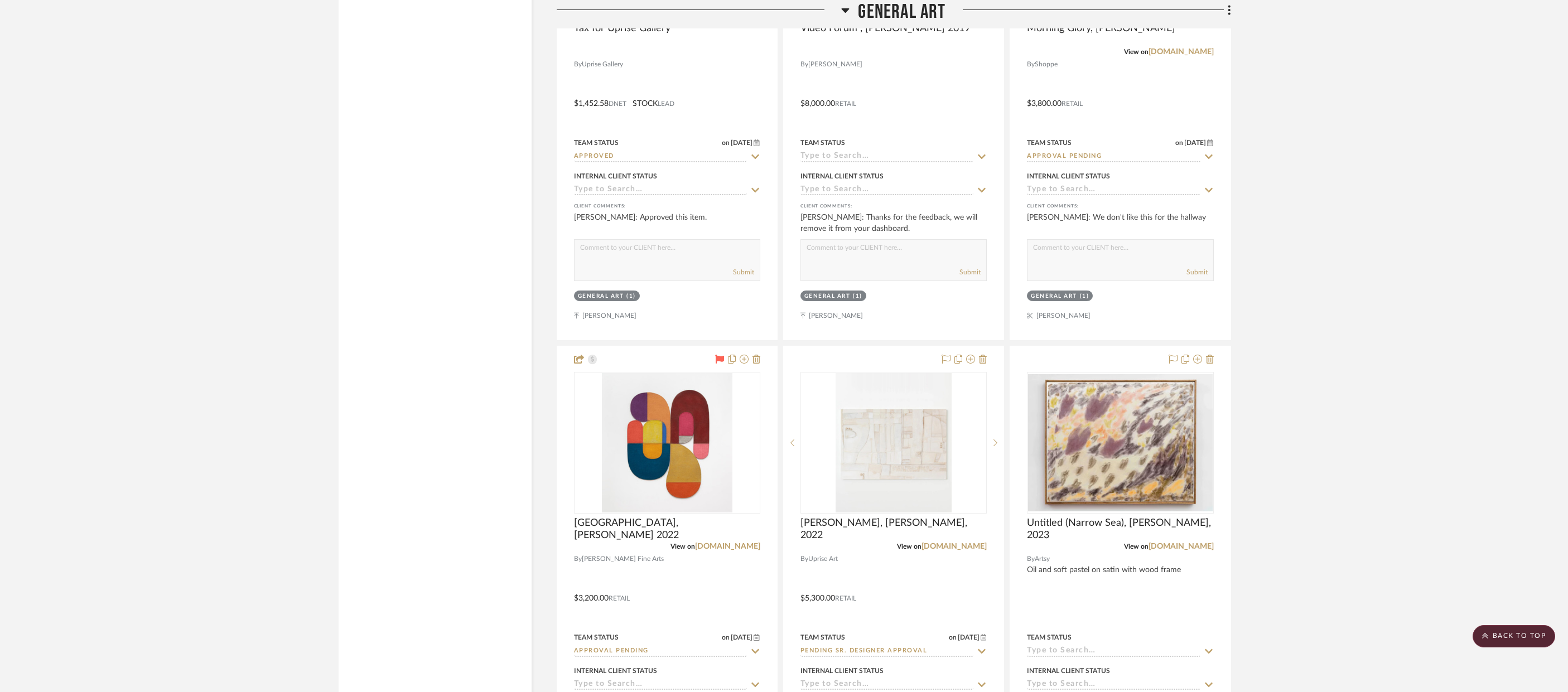
scroll to position [3626, 0]
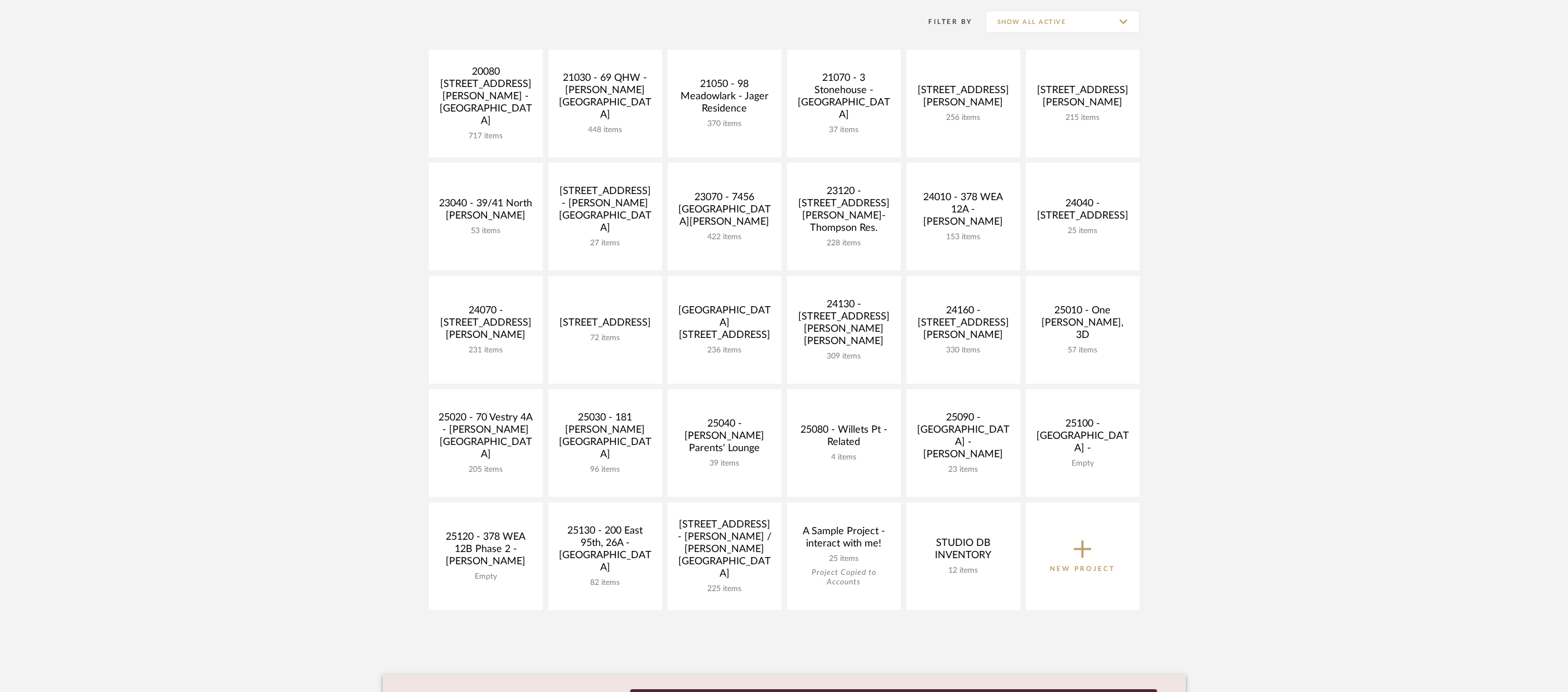
scroll to position [279, 0]
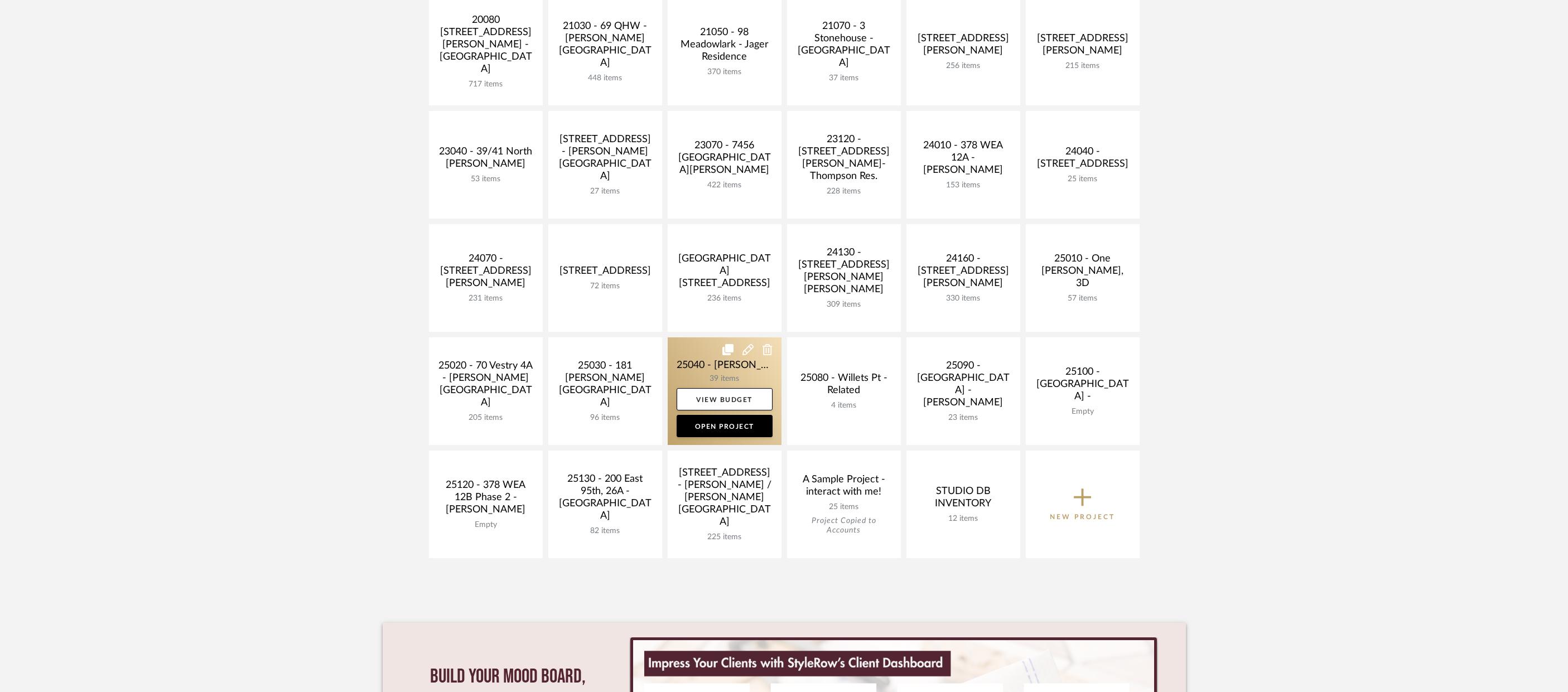
click at [696, 364] on link at bounding box center [724, 391] width 114 height 108
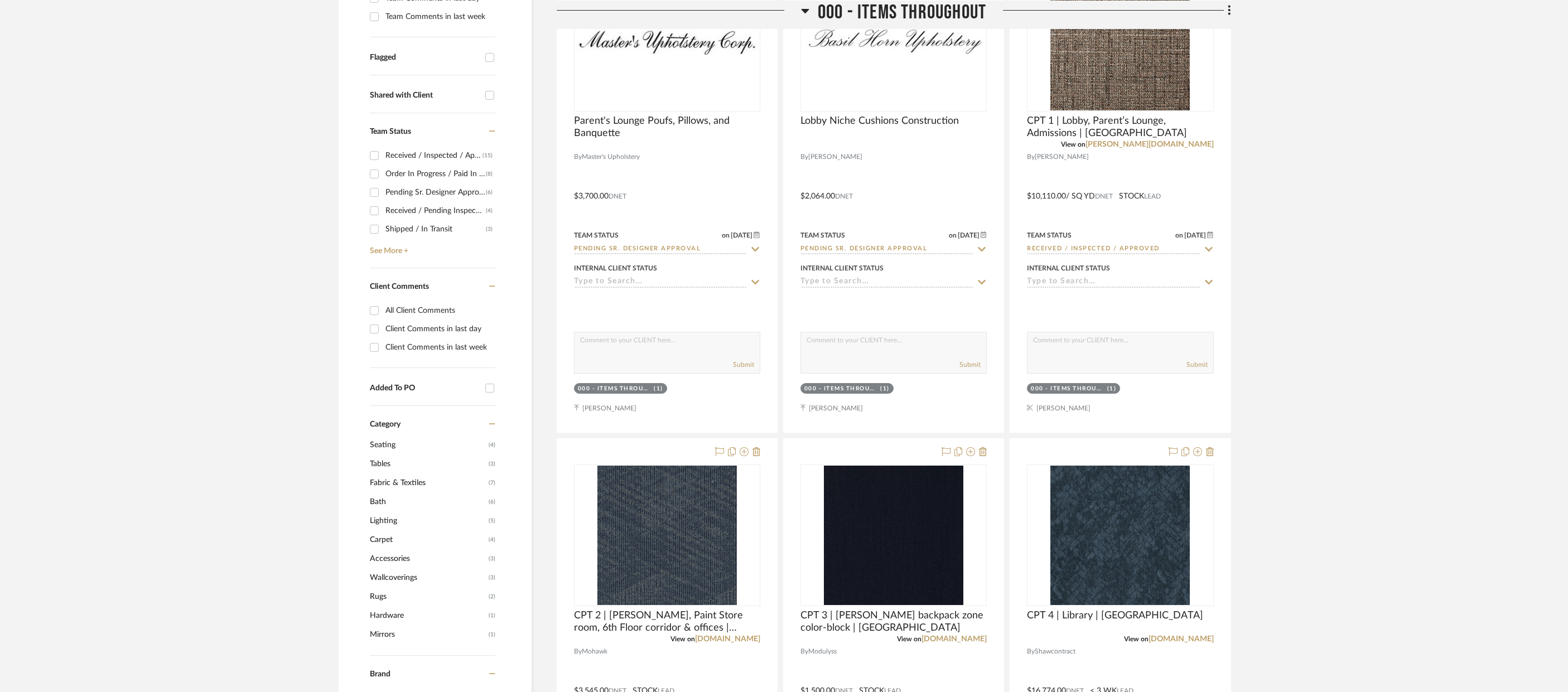
scroll to position [390, 0]
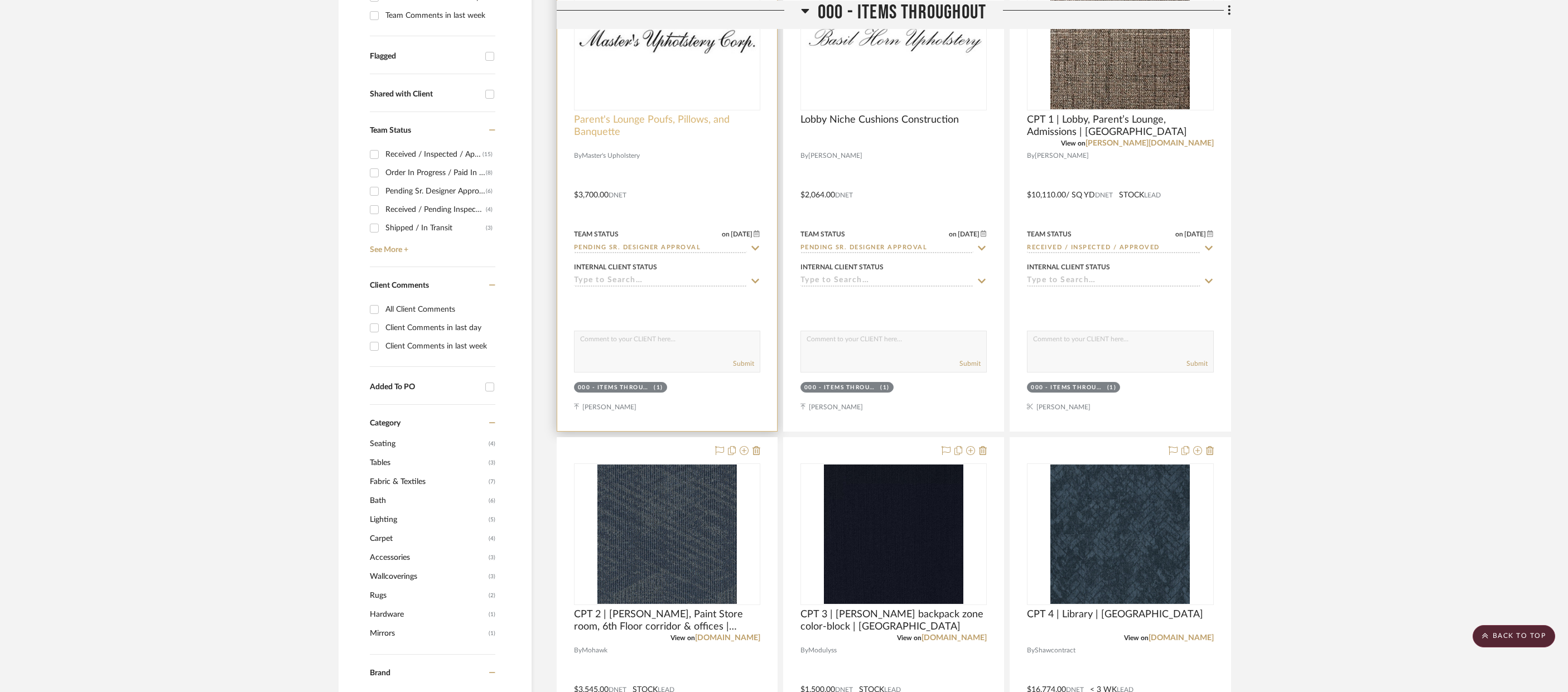
click at [666, 122] on span "Parent's Lounge Poufs, Pillows, and Banquette" at bounding box center [667, 126] width 187 height 25
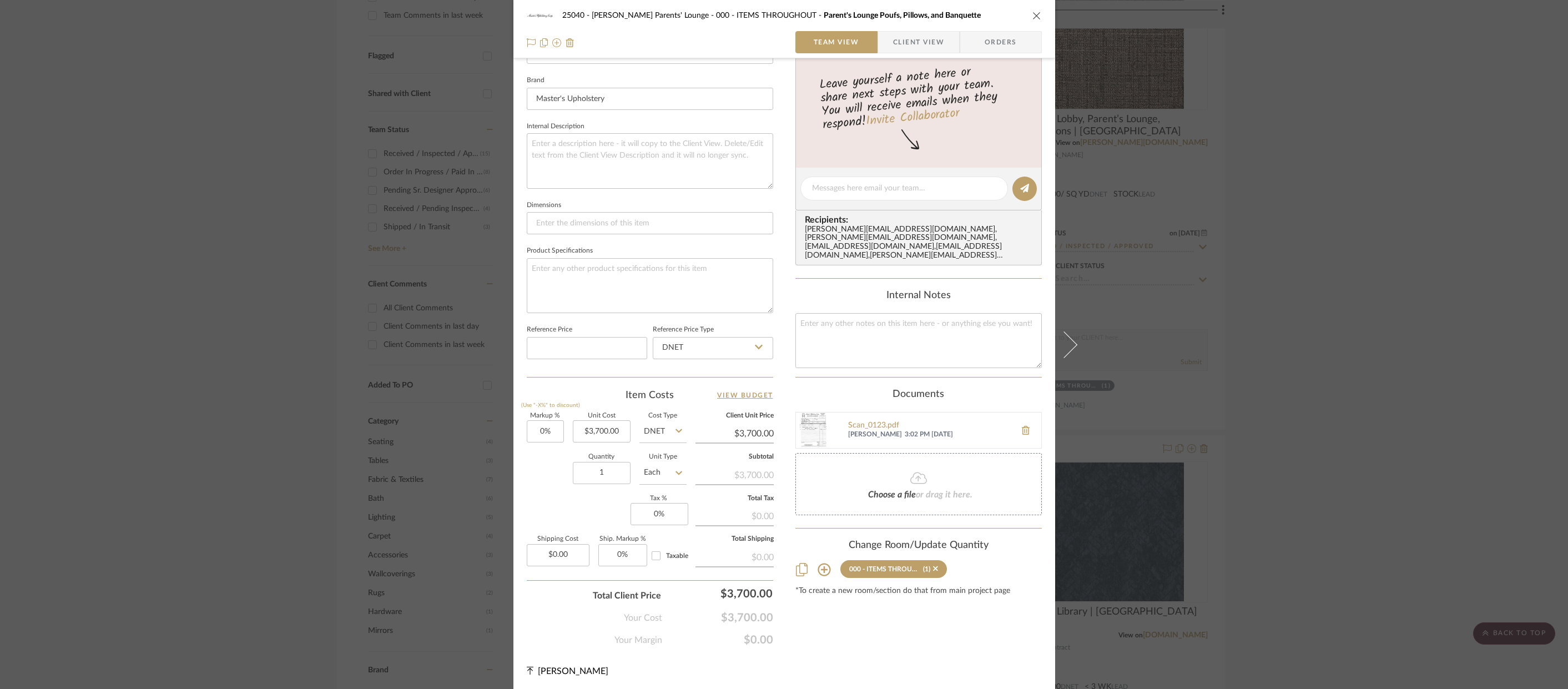
scroll to position [343, 0]
click at [806, 429] on img at bounding box center [814, 428] width 35 height 35
click at [1314, 288] on div "25040 - Grace Church Parents' Lounge 000 - ITEMS THROUGHOUT Parent's Lounge Pou…" at bounding box center [784, 344] width 1568 height 689
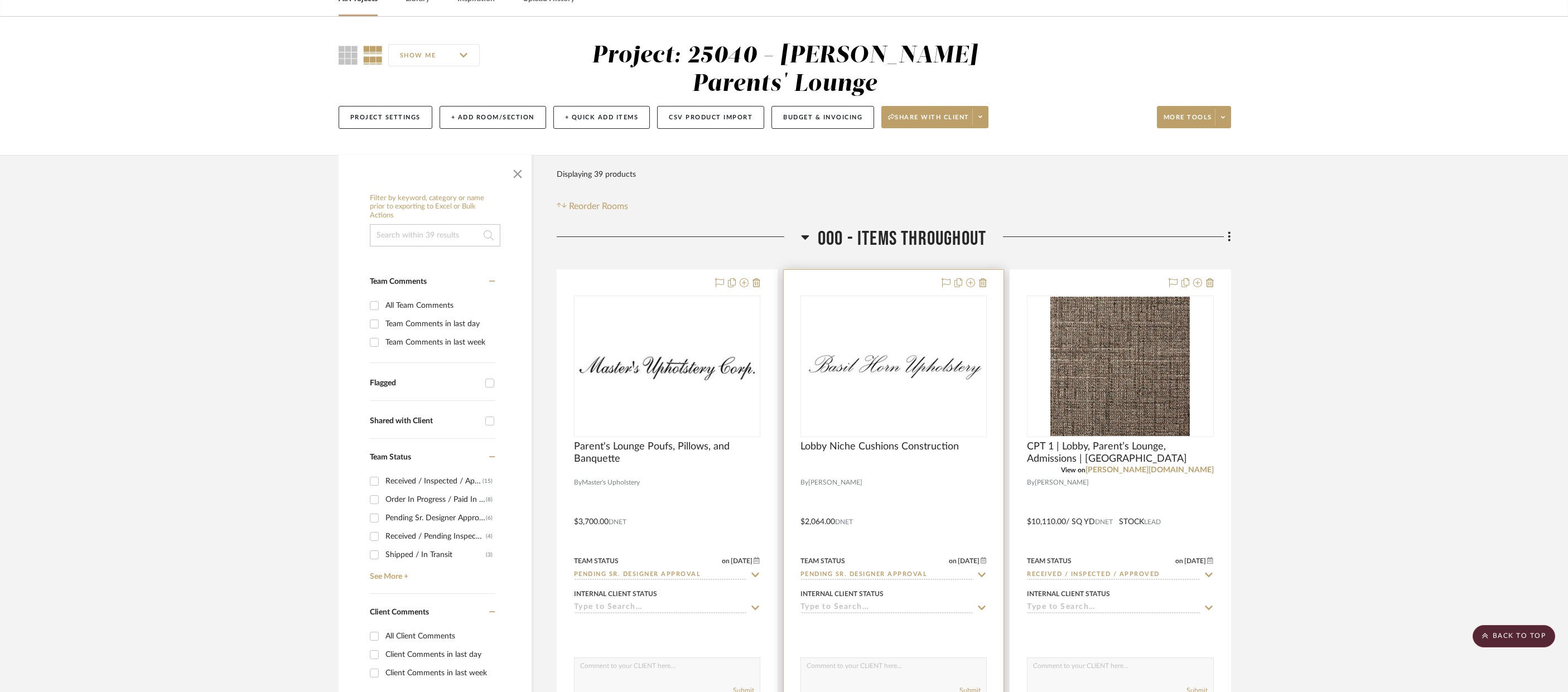
scroll to position [56, 0]
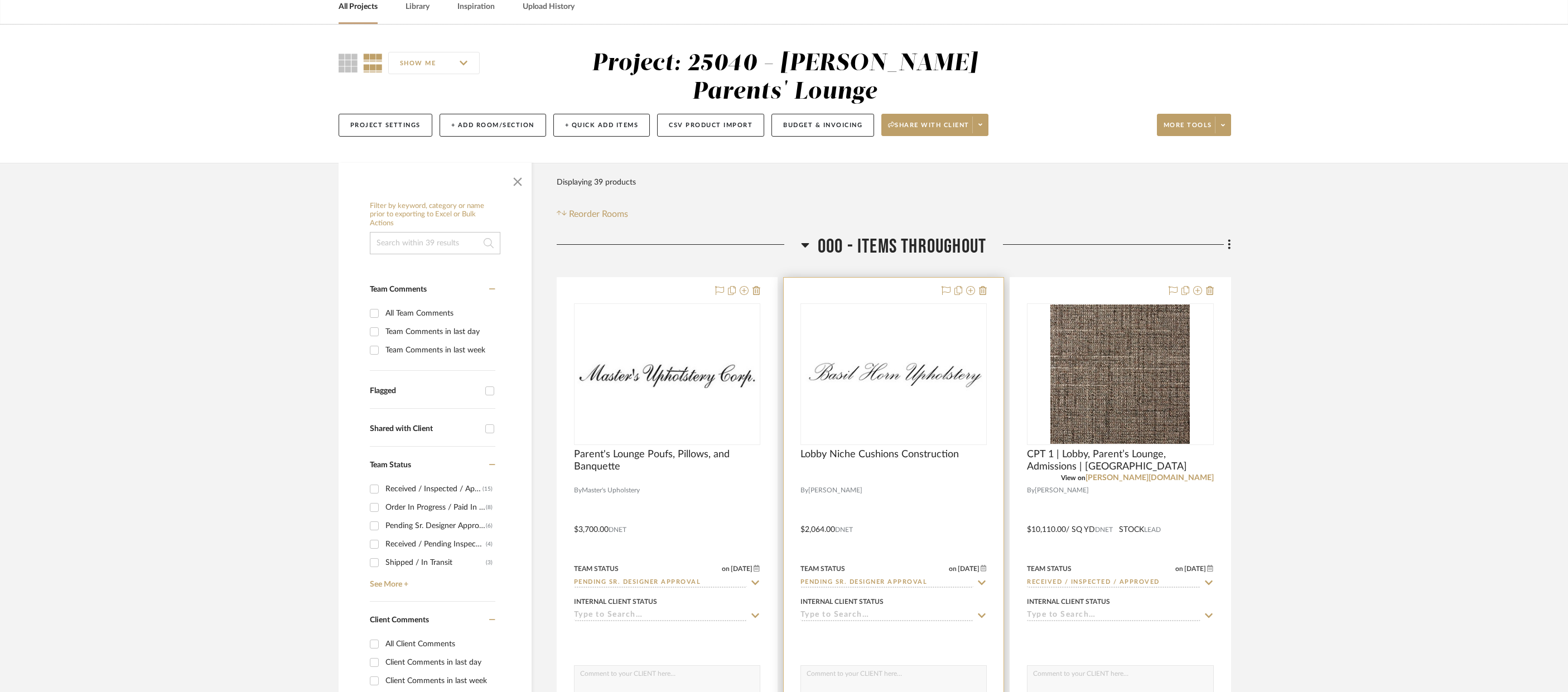
click at [893, 381] on img "0" at bounding box center [893, 374] width 184 height 42
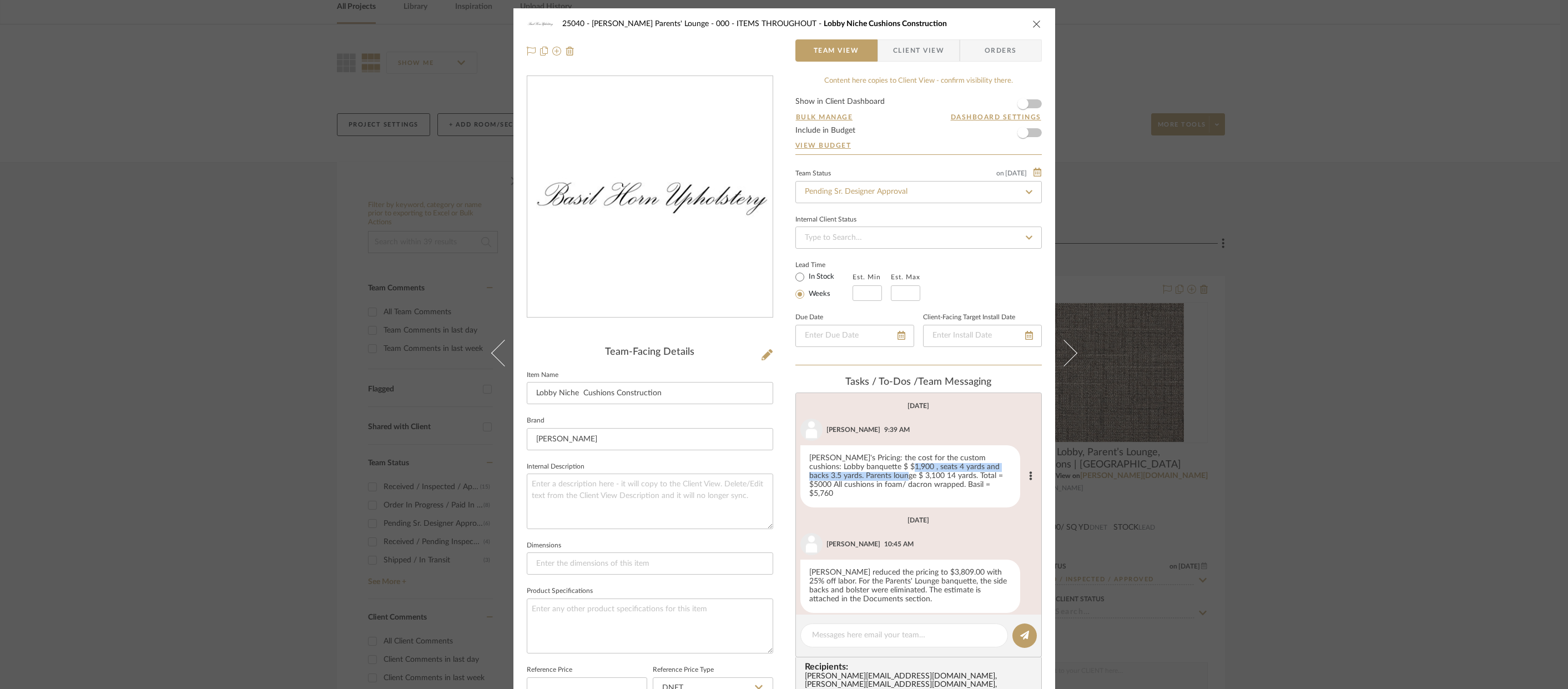
drag, startPoint x: 878, startPoint y: 464, endPoint x: 876, endPoint y: 476, distance: 12.2
click at [876, 476] on div "Fidel's Pricing: the cost for the custom cushions: Lobby banquette $ $1,900 , s…" at bounding box center [910, 476] width 220 height 62
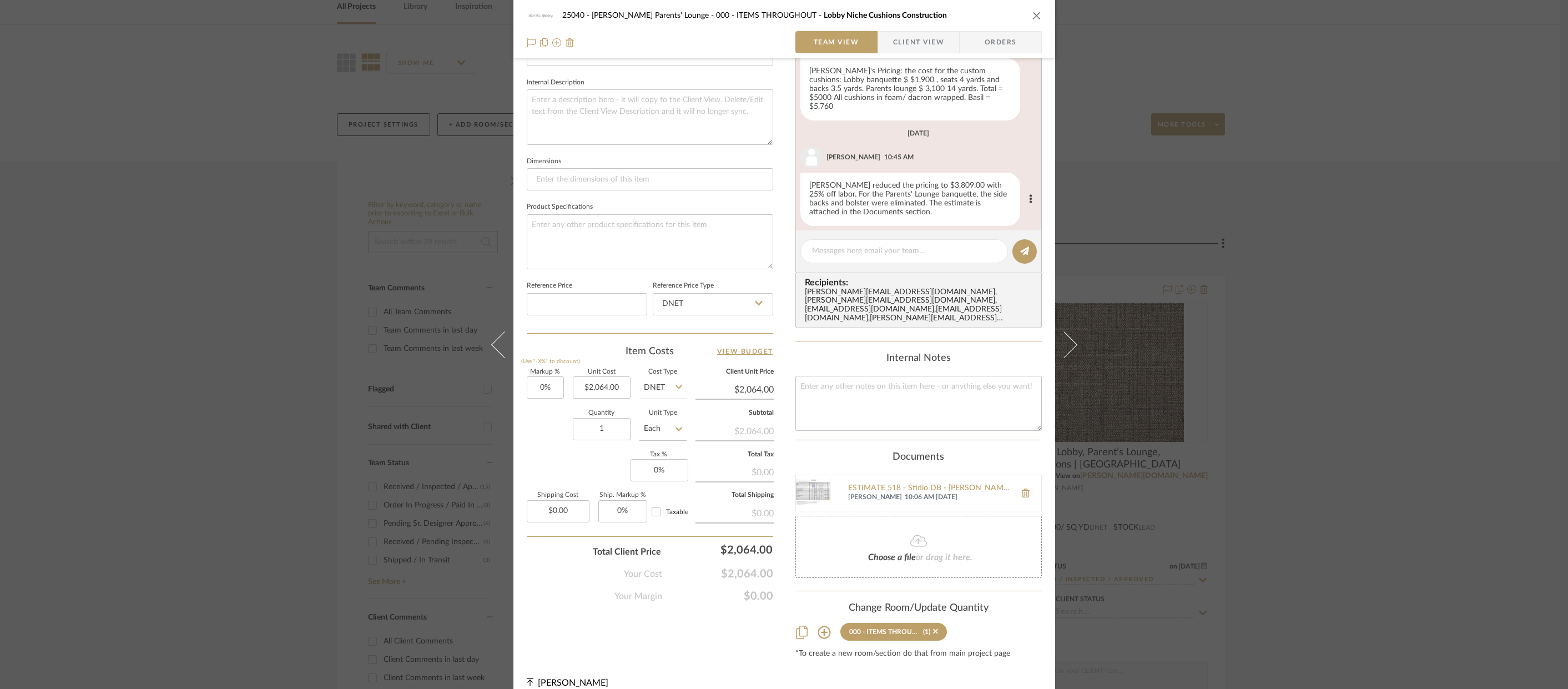
scroll to position [398, 0]
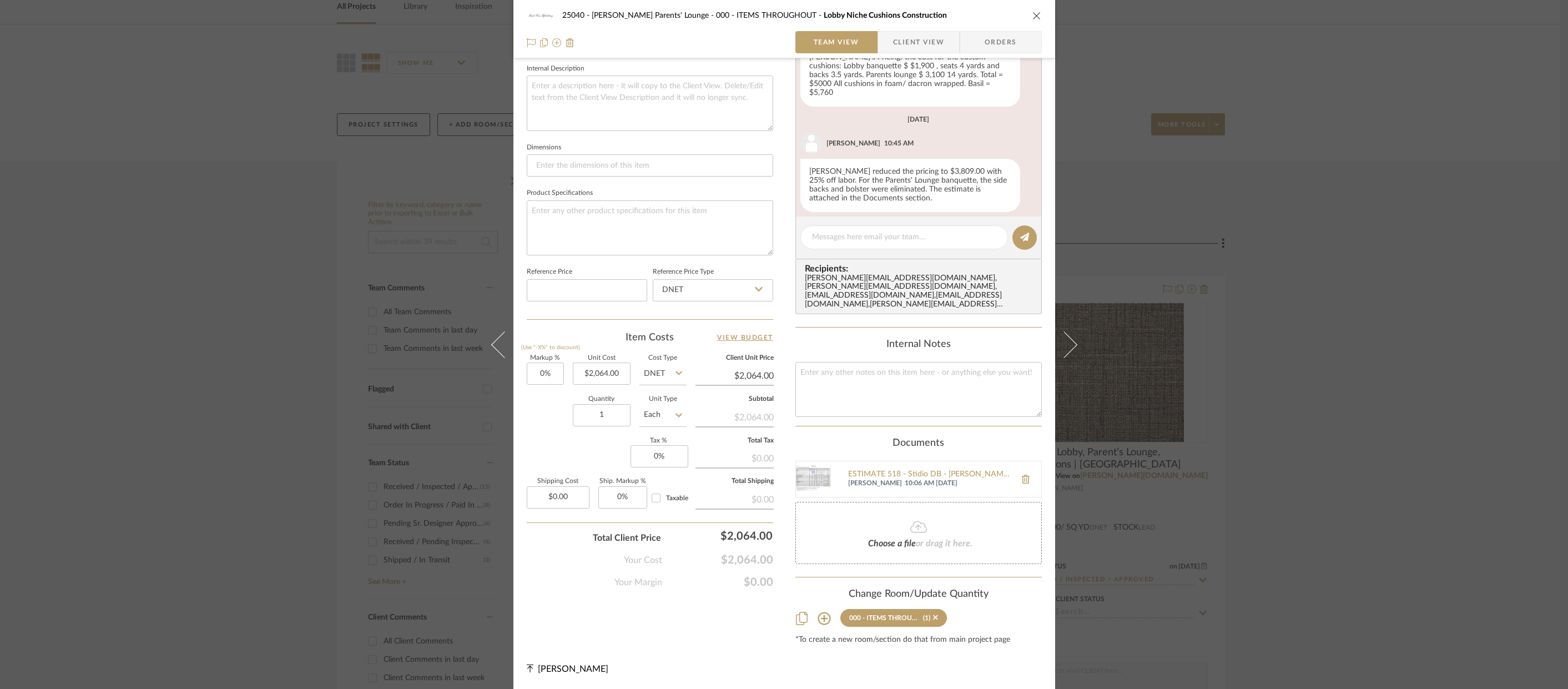
click at [830, 474] on div "ESTIMATE 518 - Stidio DB - Grace Church School 86 4th Ave - Kids' Lounge PART 1…" at bounding box center [918, 479] width 246 height 37
click at [820, 476] on img at bounding box center [814, 479] width 35 height 35
click at [1282, 217] on div "25040 - Grace Church Parents' Lounge 000 - ITEMS THROUGHOUT Lobby Niche Cushion…" at bounding box center [784, 344] width 1568 height 689
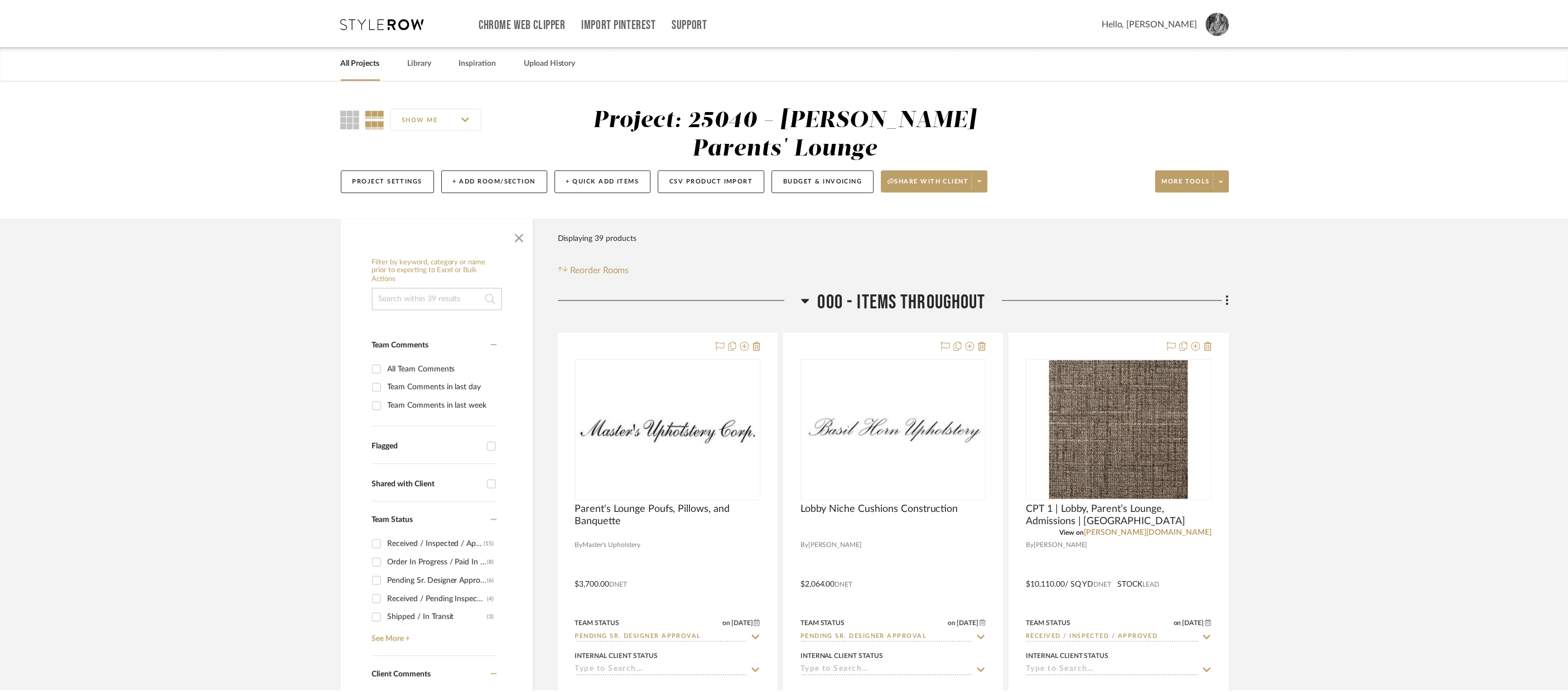
scroll to position [56, 0]
